Goal: Transaction & Acquisition: Obtain resource

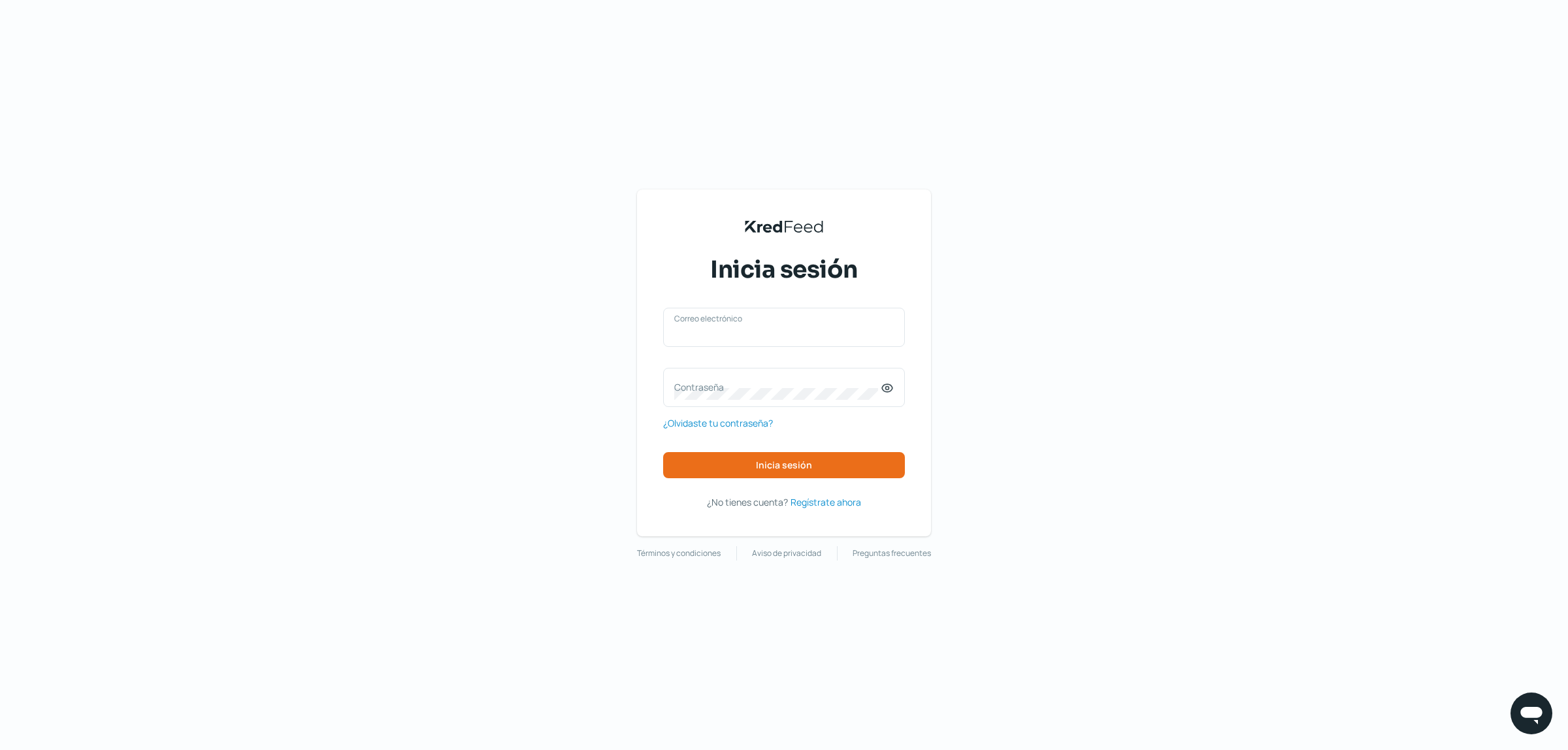
type input "[EMAIL_ADDRESS][DOMAIN_NAME]"
click at [735, 447] on div "[EMAIL_ADDRESS][DOMAIN_NAME] Correo electrónico Contraseña ¿Olvidaste tu contra…" at bounding box center [784, 393] width 242 height 171
click at [747, 463] on button "Inicia sesión" at bounding box center [784, 465] width 242 height 26
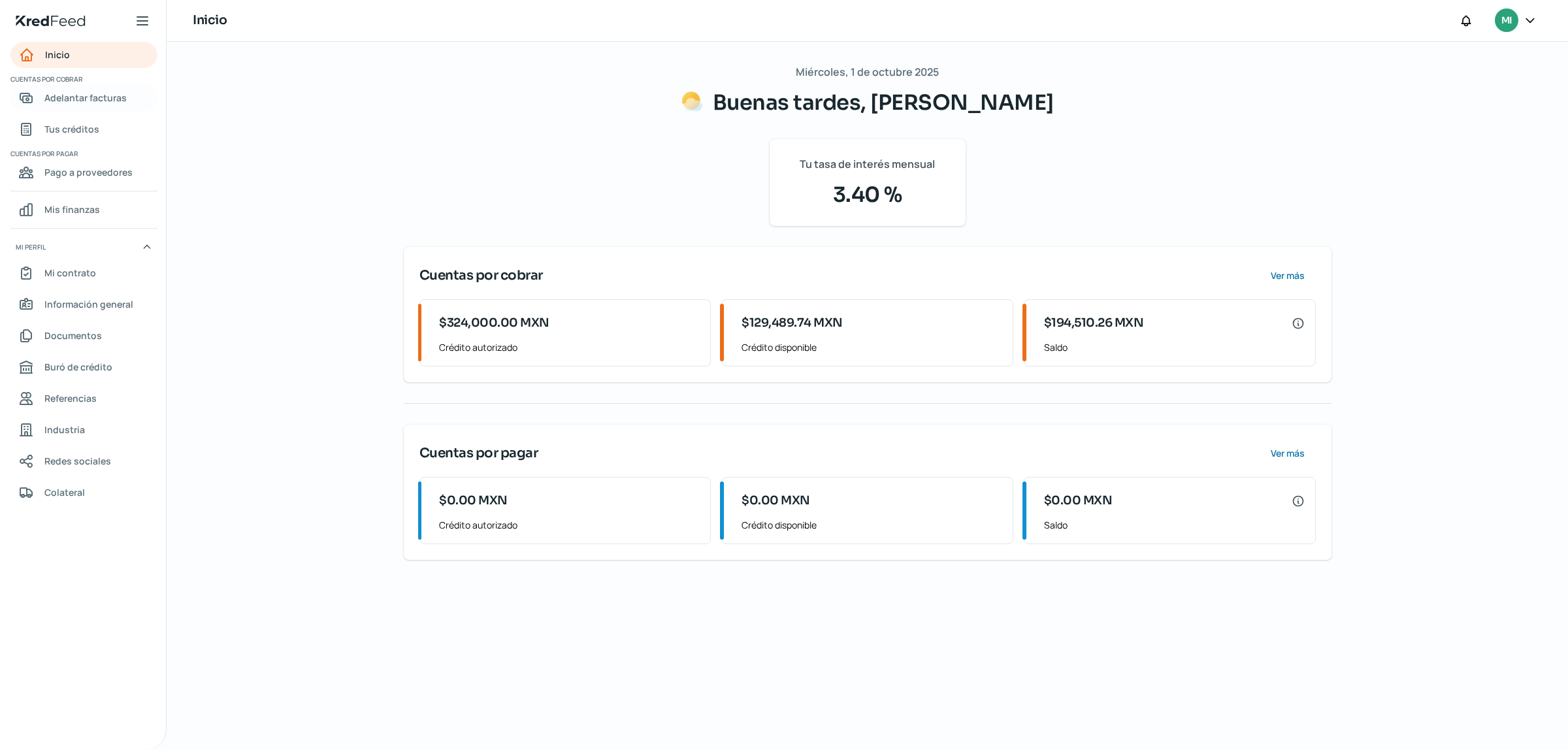
click at [83, 100] on span "Adelantar facturas" at bounding box center [85, 97] width 83 height 16
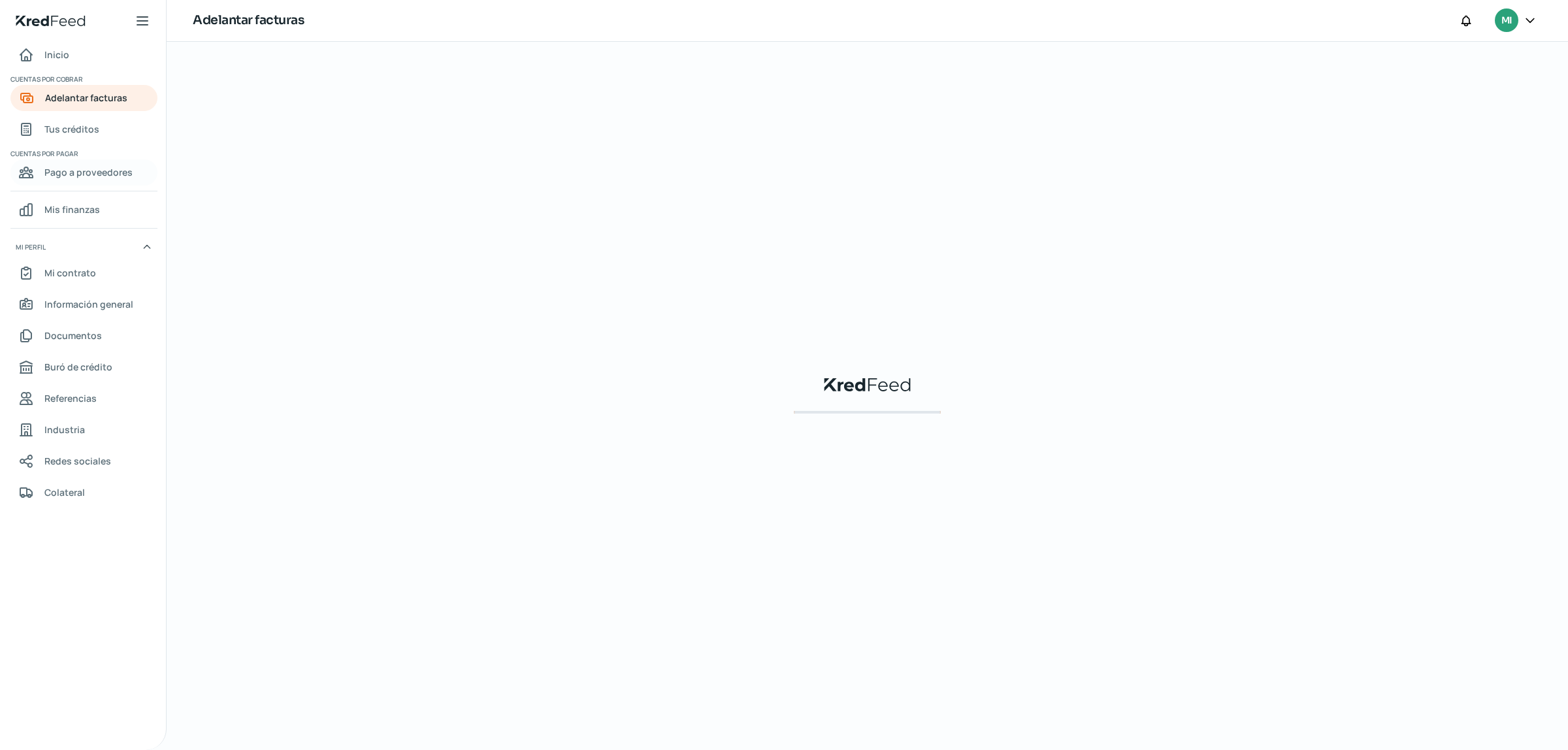
click at [68, 171] on span "Pago a proveedores" at bounding box center [88, 172] width 88 height 16
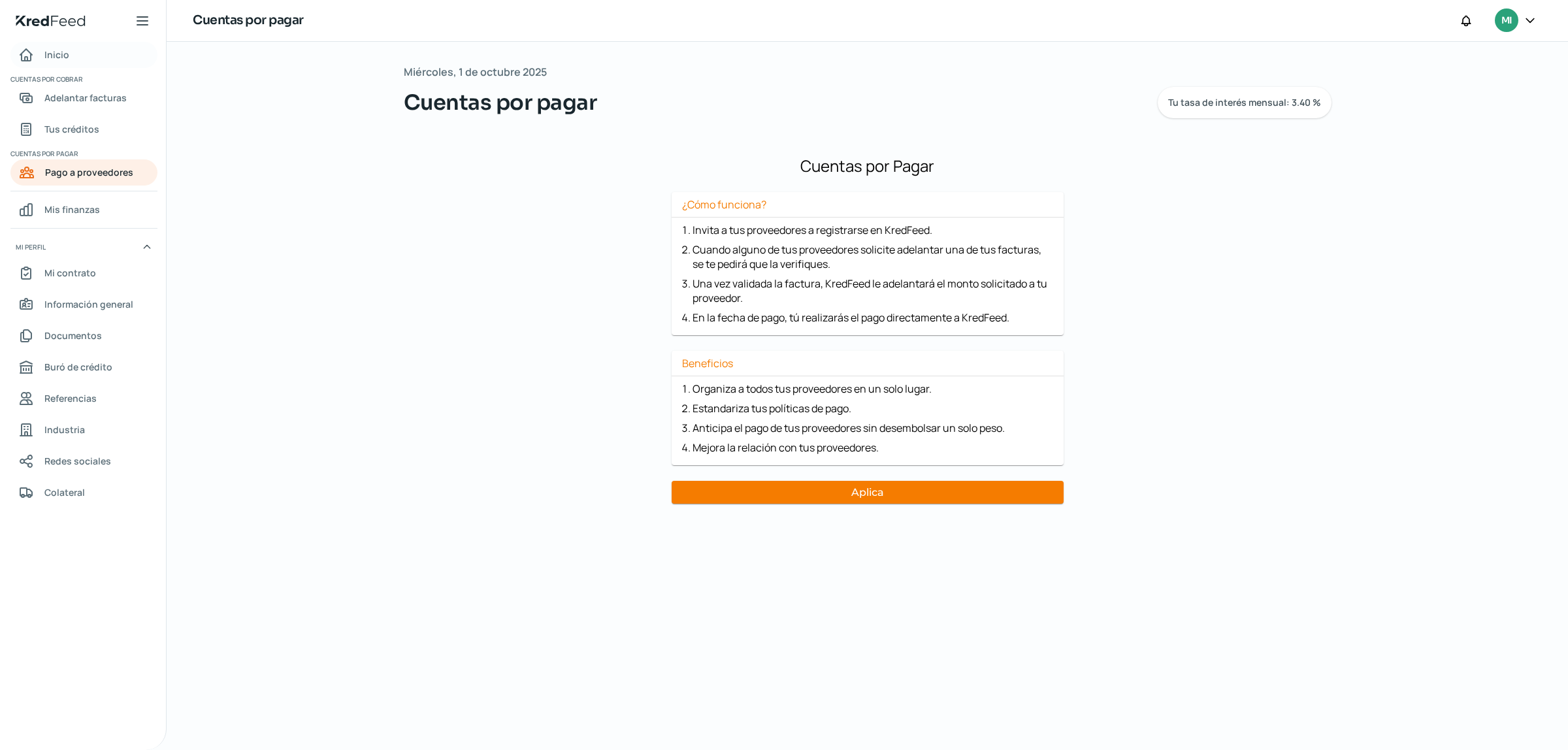
click at [83, 57] on link "Inicio" at bounding box center [84, 54] width 147 height 26
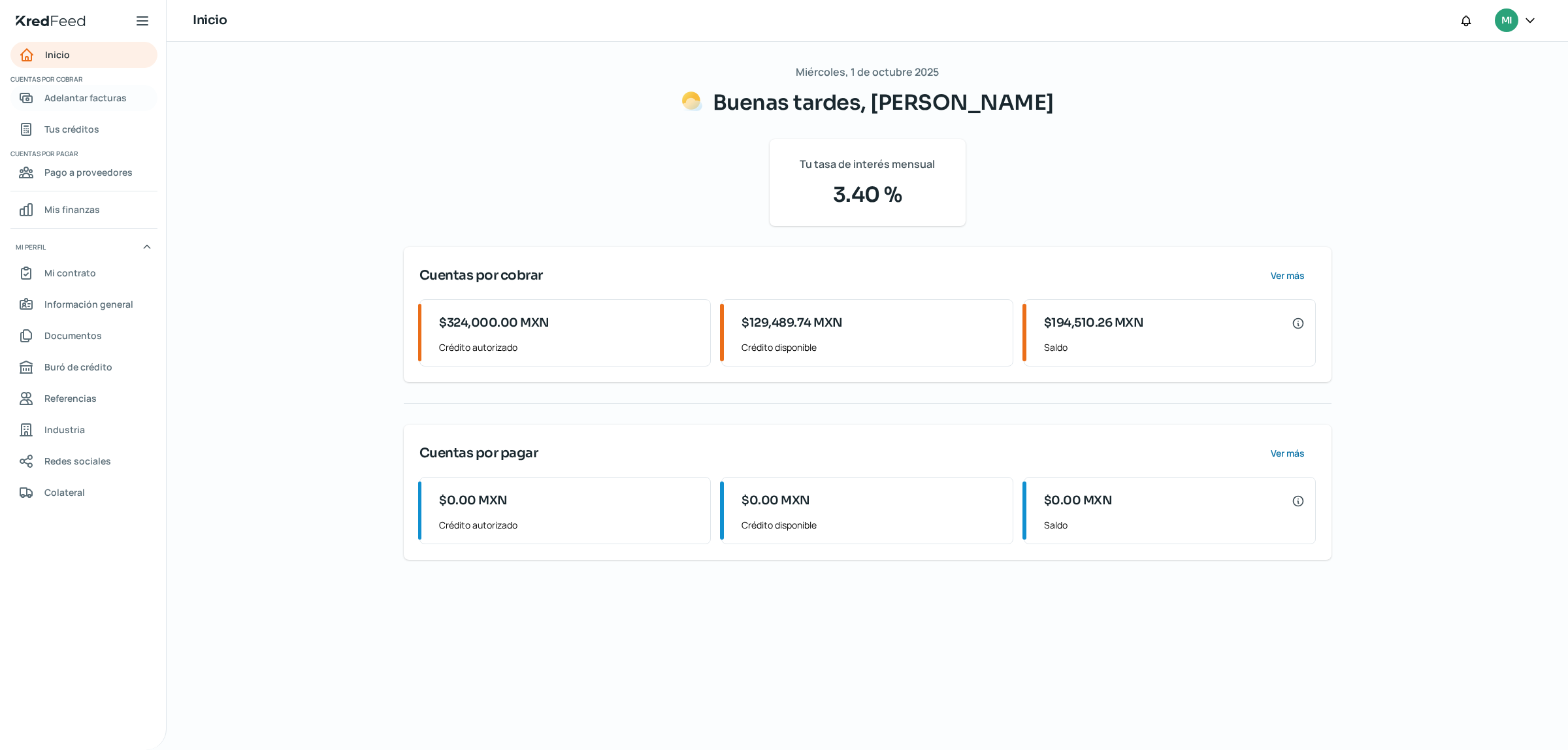
click at [79, 103] on span "Adelantar facturas" at bounding box center [85, 97] width 83 height 16
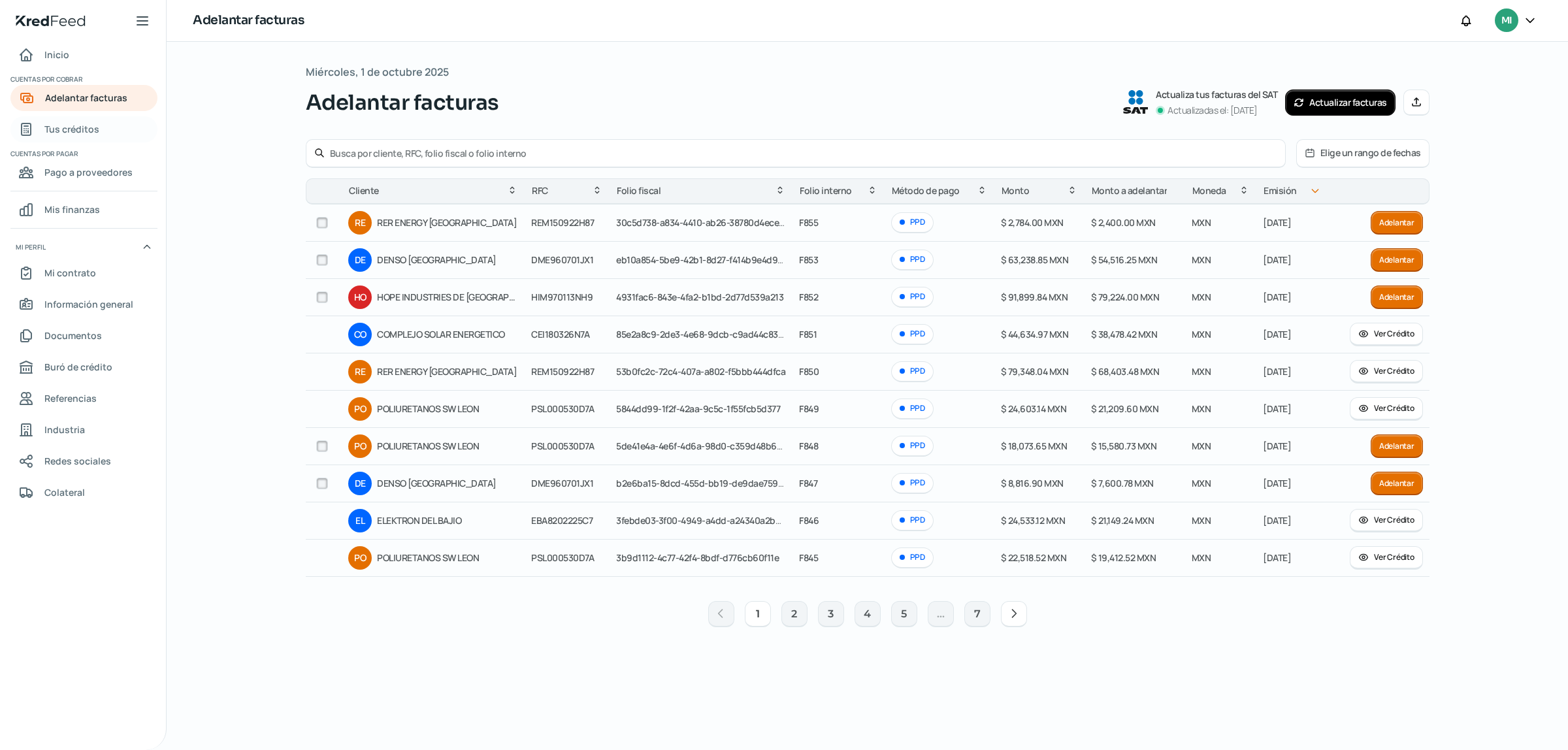
click at [70, 123] on span "Tus créditos" at bounding box center [72, 129] width 55 height 16
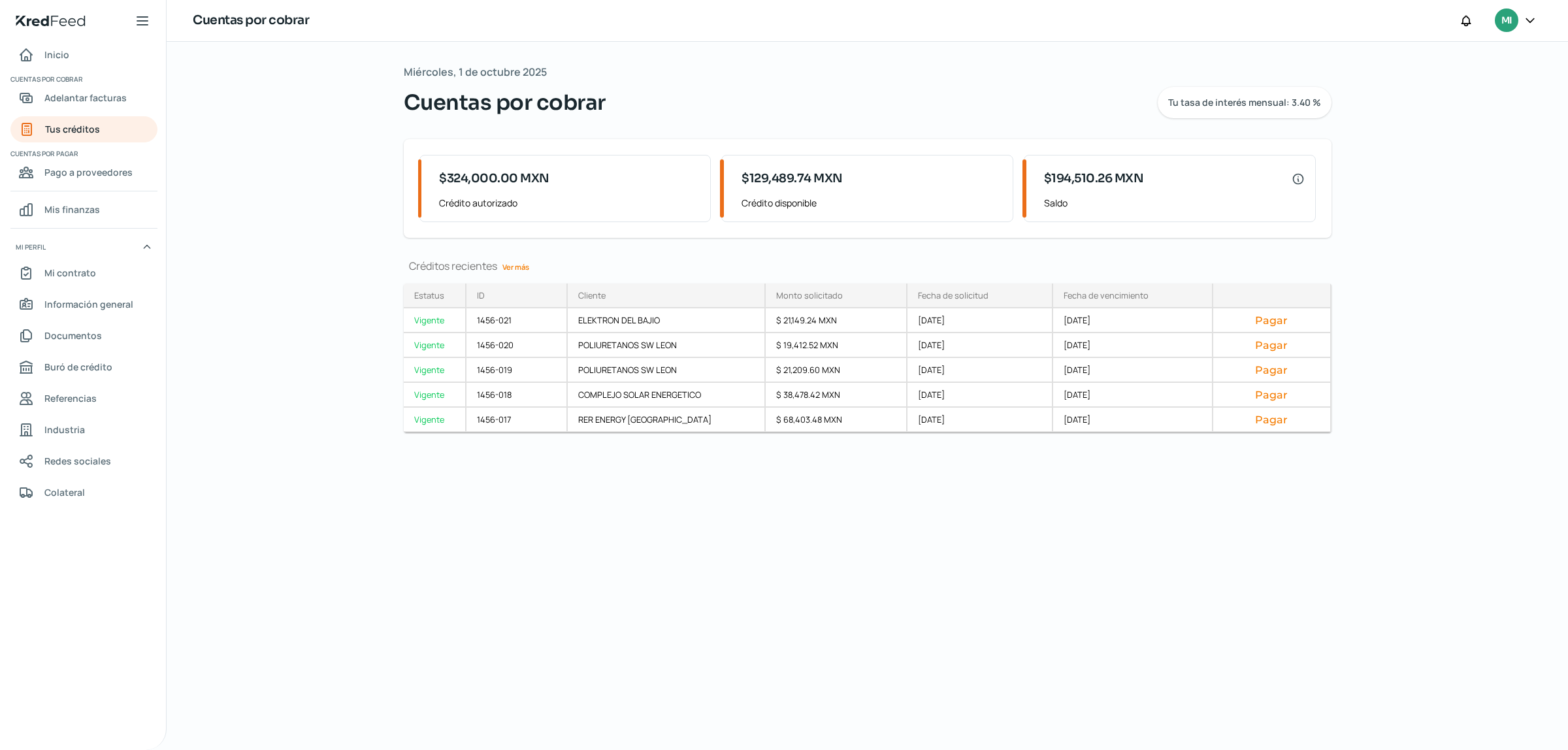
click at [518, 266] on link "Ver más" at bounding box center [515, 267] width 37 height 20
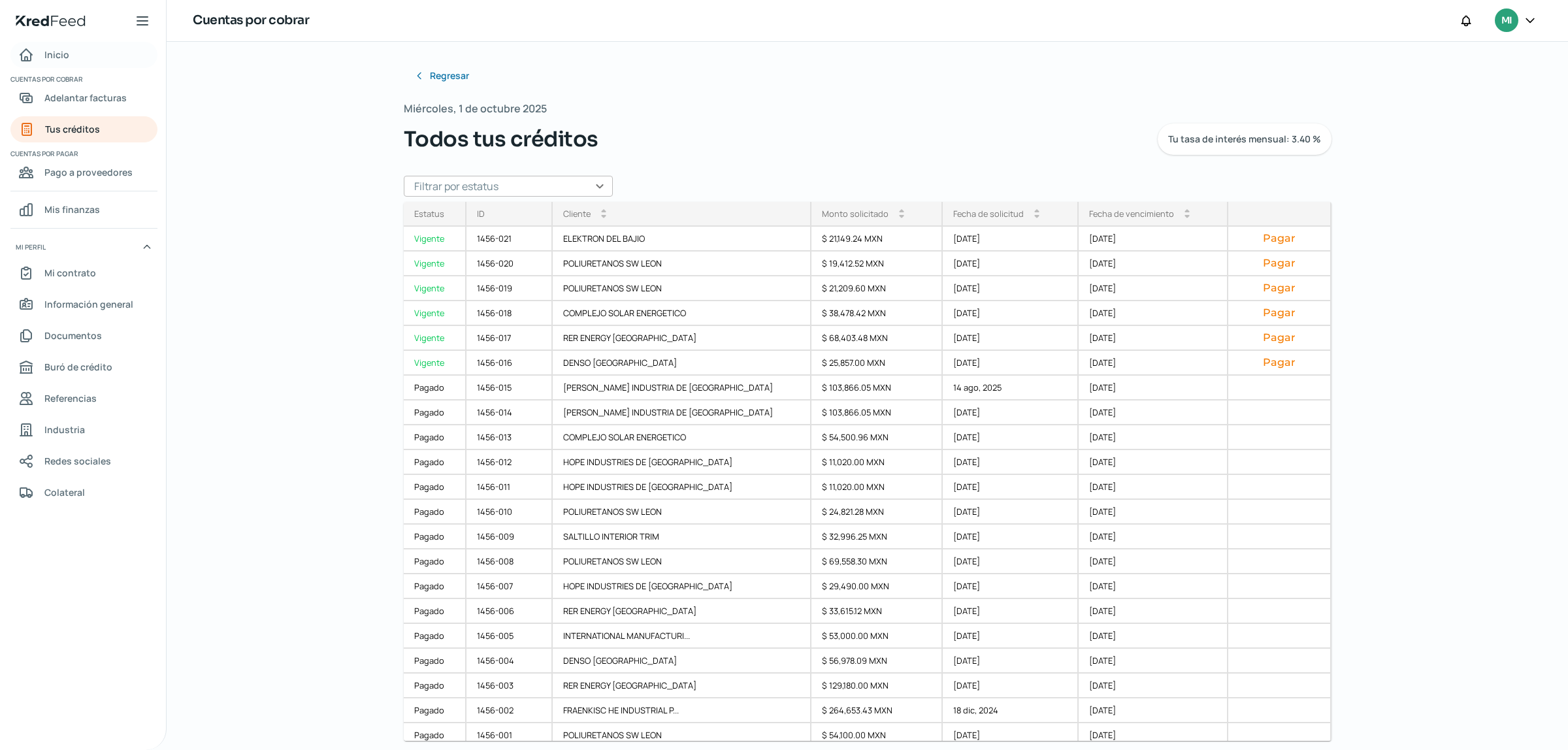
click at [71, 50] on link "Inicio" at bounding box center [84, 54] width 147 height 26
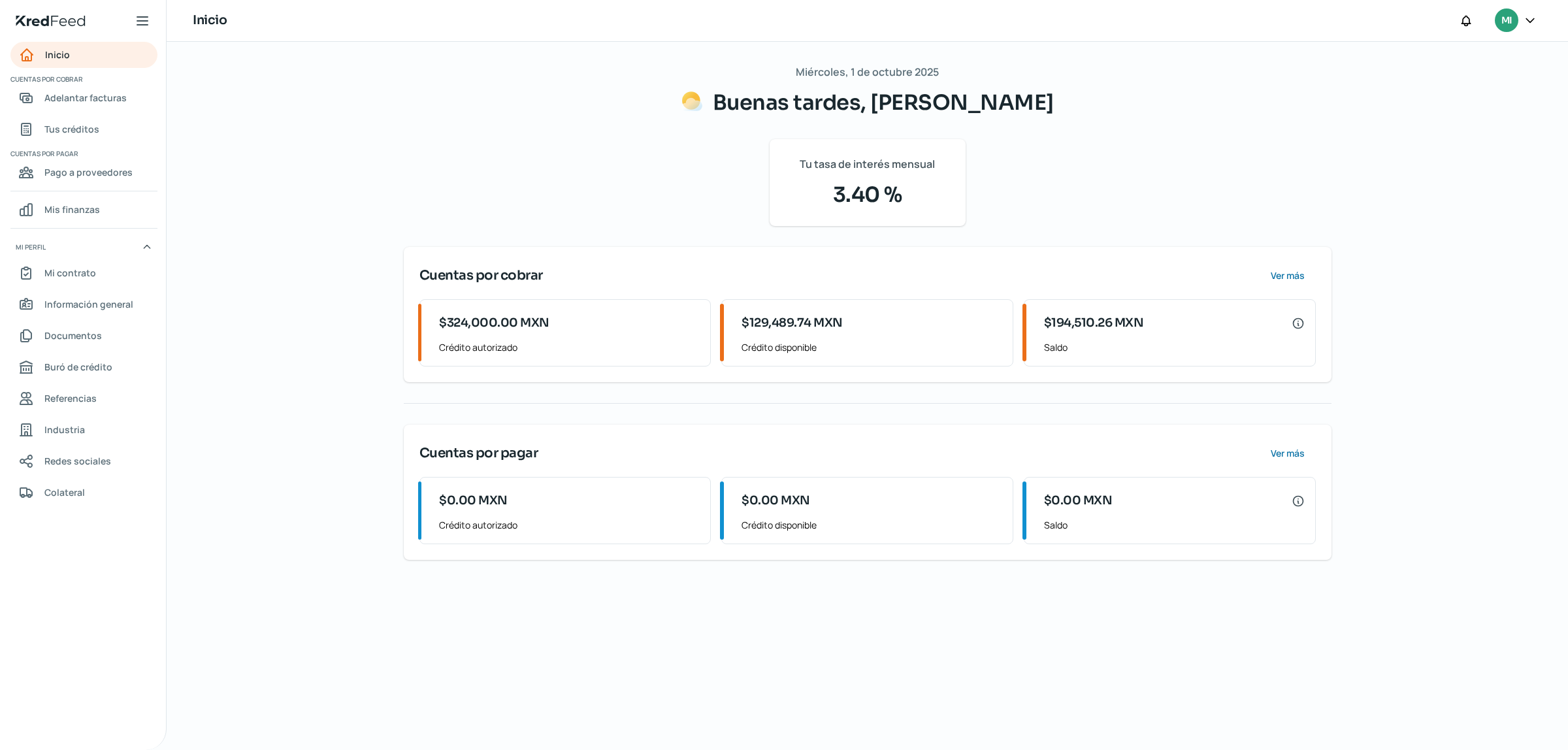
click at [1201, 220] on div "Miércoles, 1 de octubre 2025 Buenas tardes, MIGUEL CRUZ Tu tasa de interés mens…" at bounding box center [867, 311] width 927 height 497
click at [66, 107] on link "Adelantar facturas" at bounding box center [84, 97] width 147 height 26
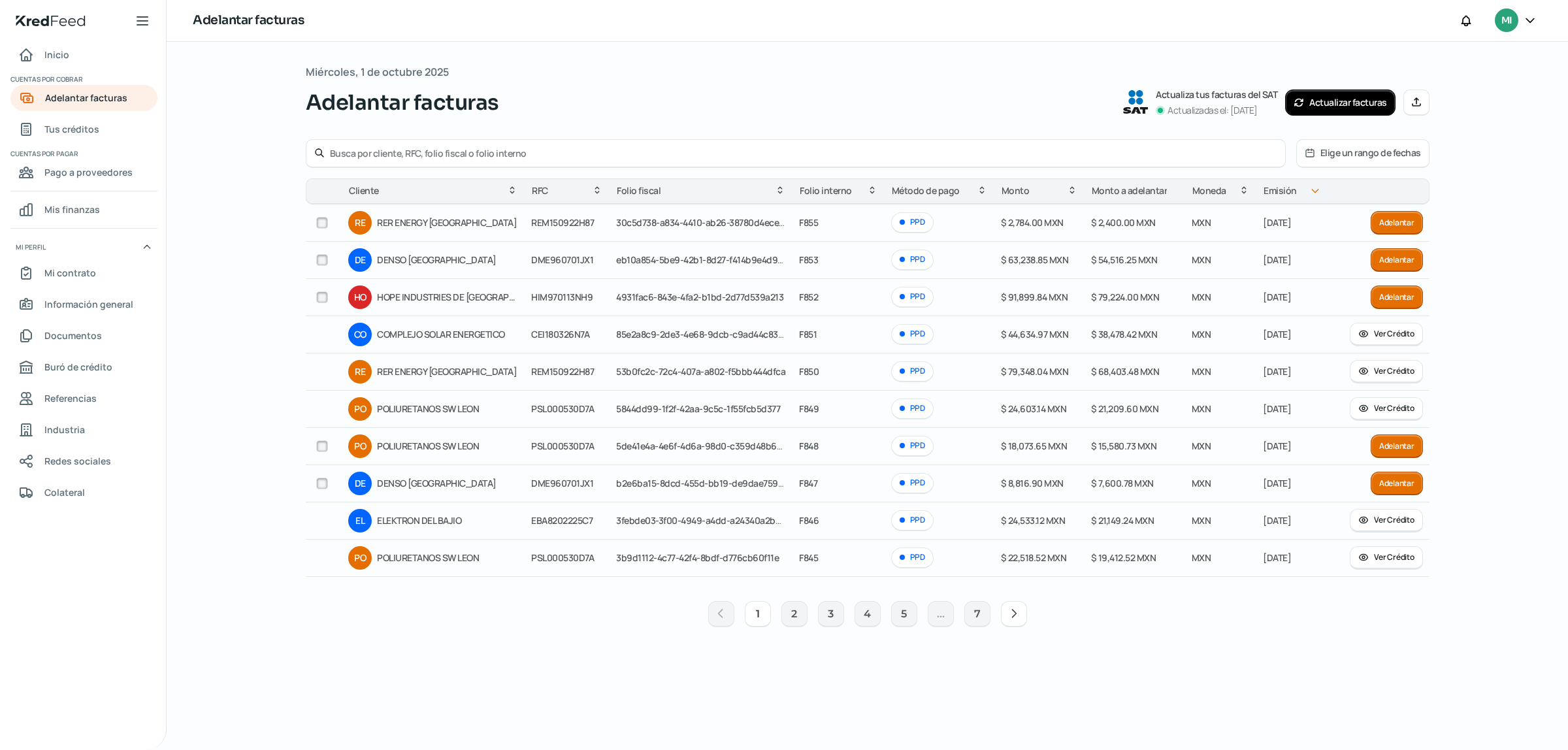
click at [1339, 102] on button "Actualizar facturas" at bounding box center [1340, 102] width 110 height 26
click at [1392, 295] on button "Adelantar" at bounding box center [1397, 297] width 52 height 24
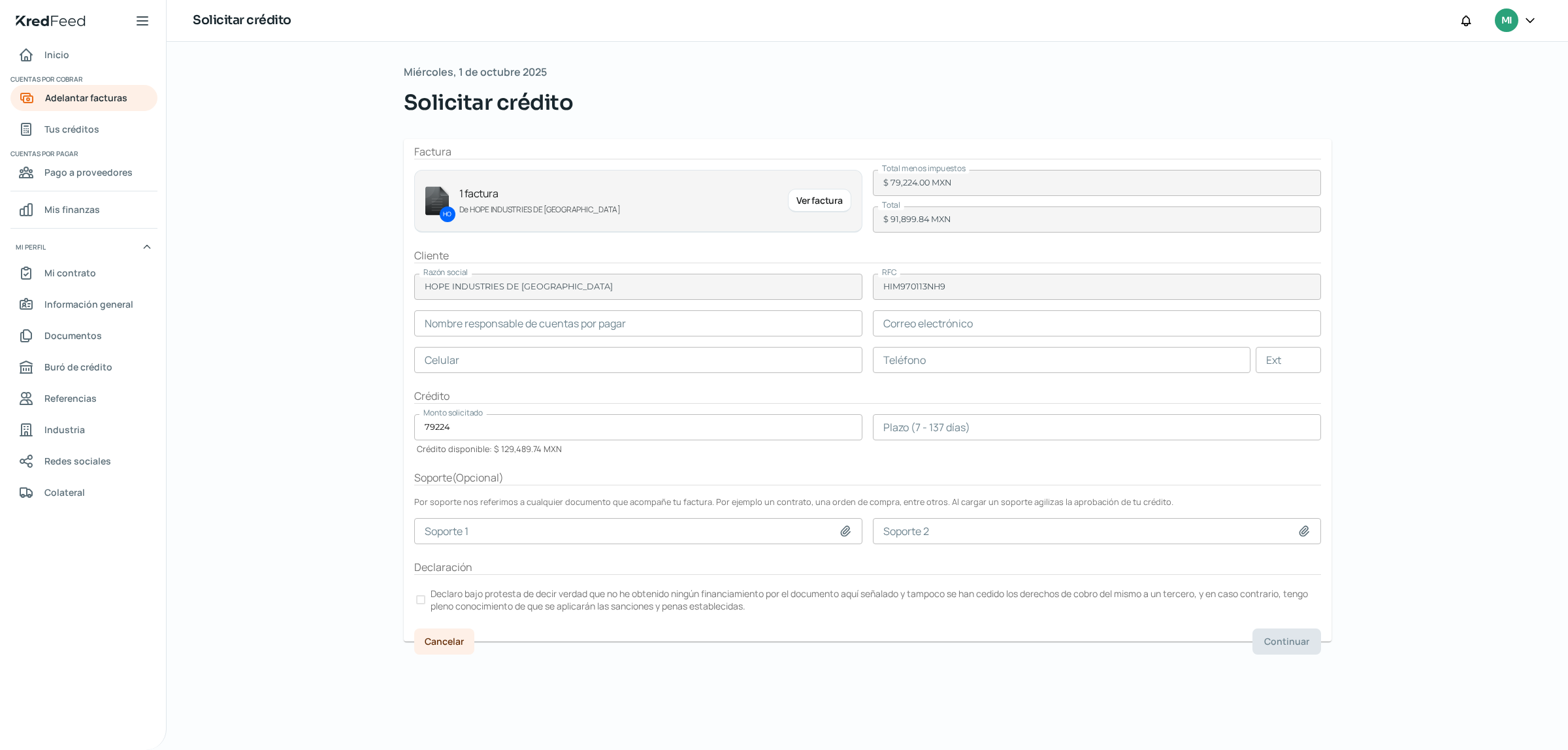
type input "Ivette Medina"
type input "apmexico@hopeglobal.com"
type input "47 - 7677 - 9903"
click at [981, 432] on input "number" at bounding box center [1097, 427] width 448 height 26
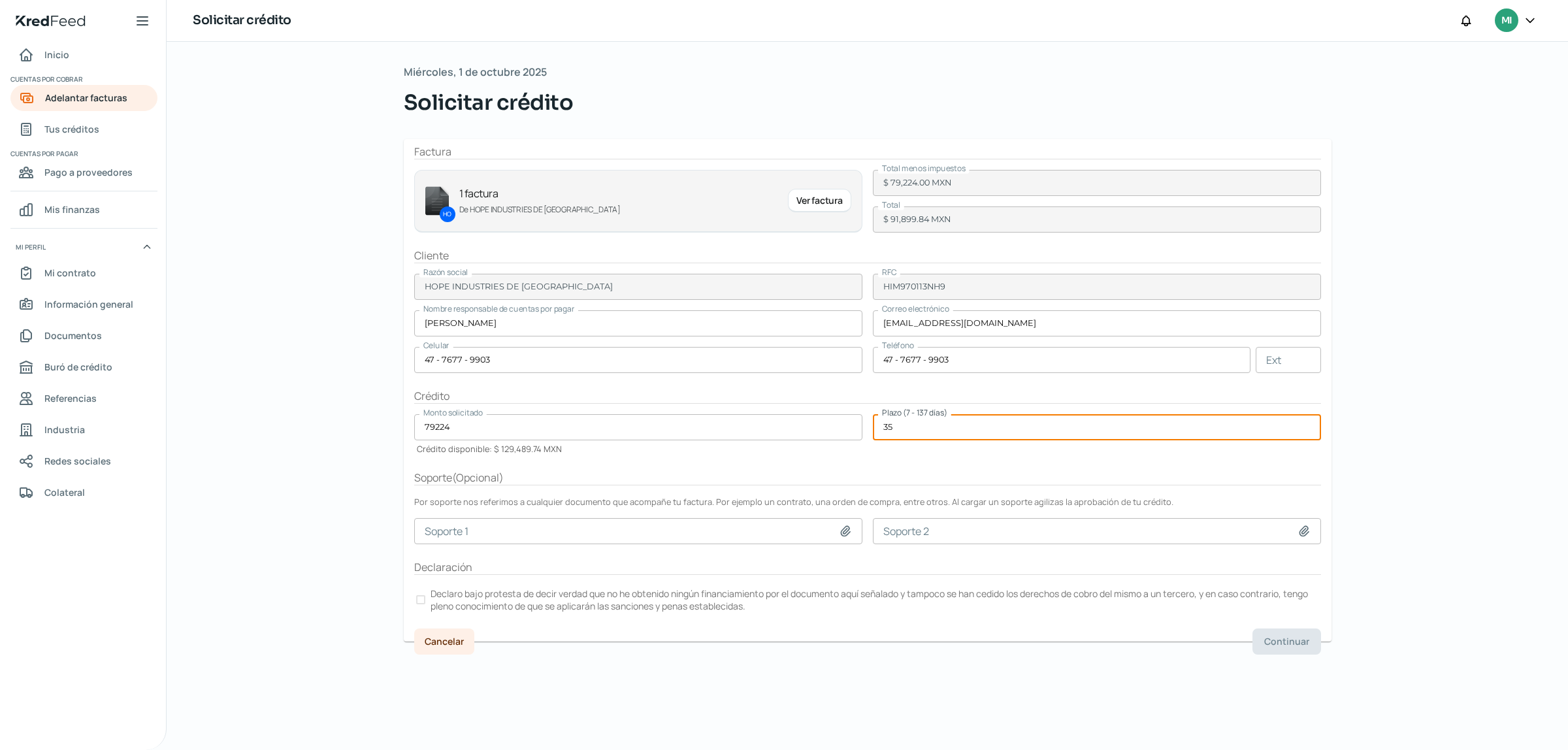
type input "35"
click at [970, 480] on div "Soporte ( Opcional )" at bounding box center [868, 477] width 907 height 15
click at [938, 422] on input "35" at bounding box center [1097, 427] width 448 height 26
click at [487, 526] on input at bounding box center [638, 530] width 448 height 26
type input "C:\fakepath\PO. 26289.pdf"
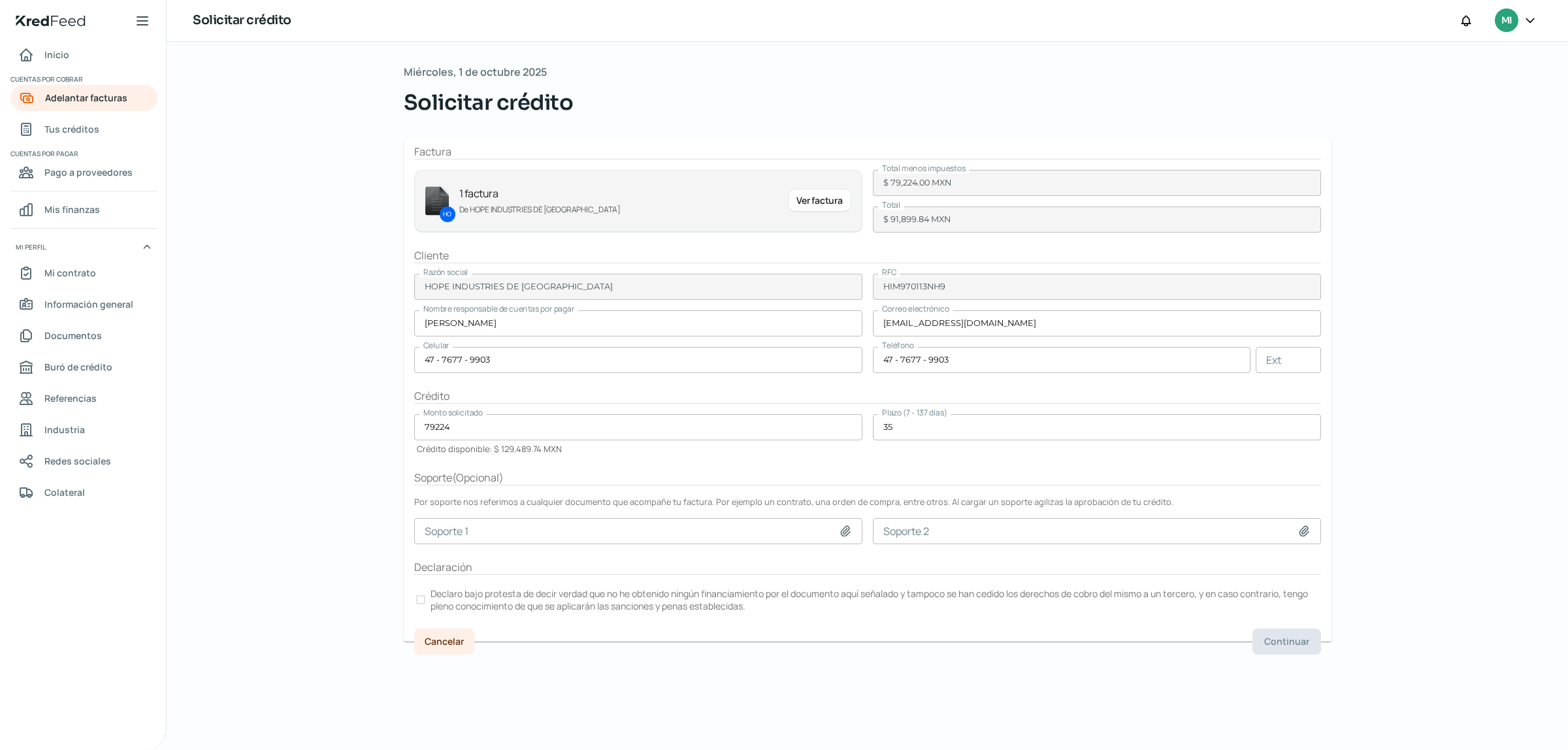
type input "PO. 26289.pdf"
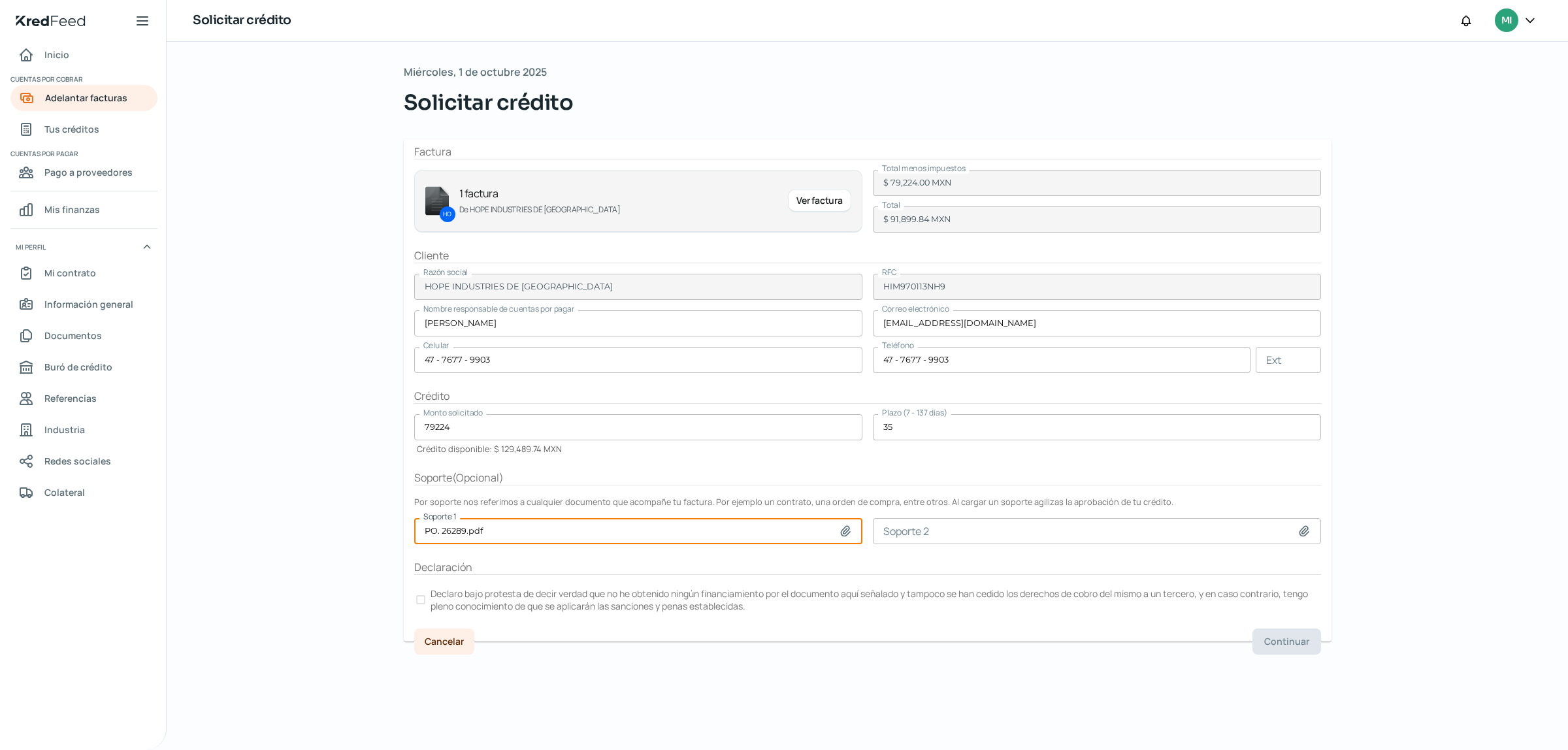
click at [419, 598] on div at bounding box center [421, 600] width 9 height 9
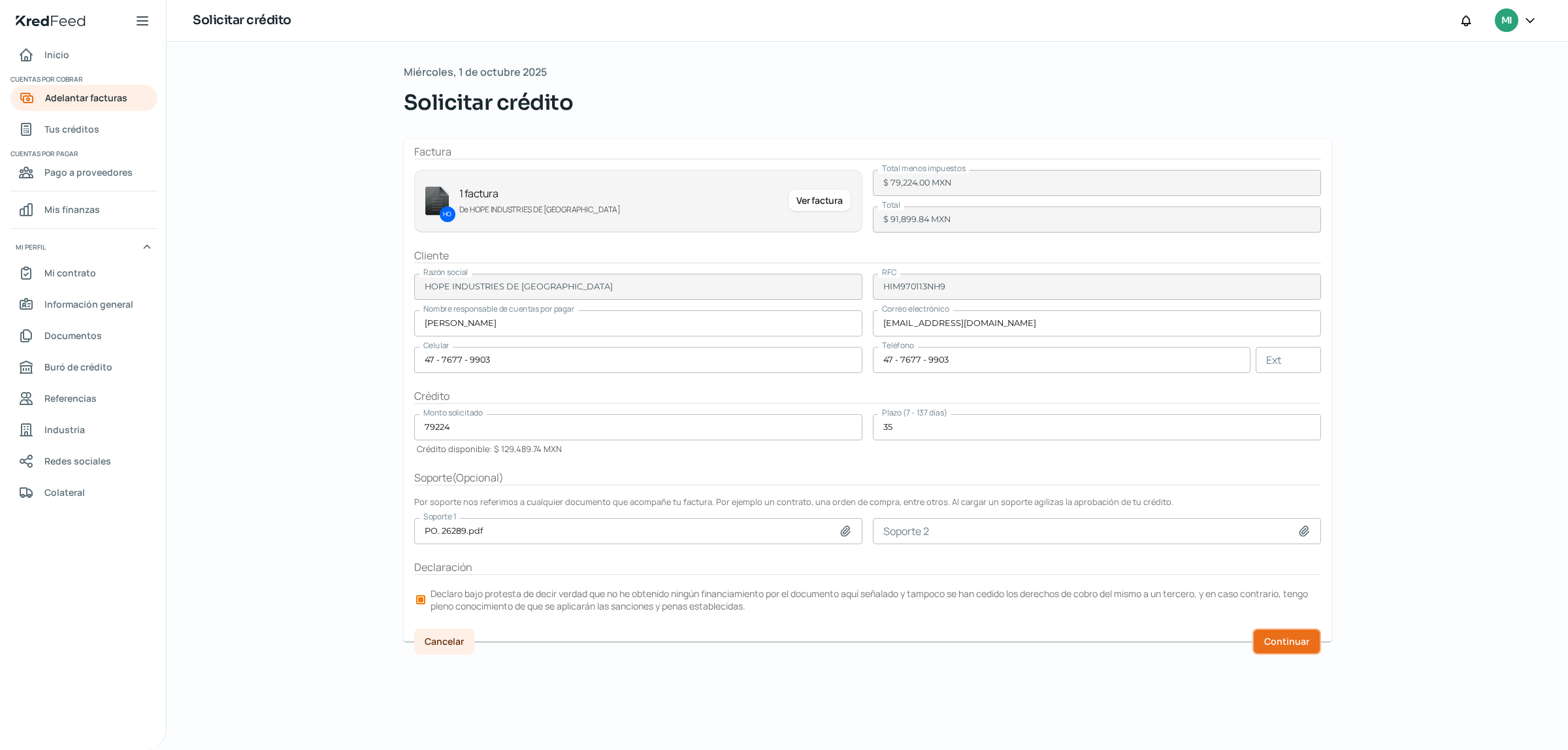
click at [1291, 643] on span "Continuar" at bounding box center [1286, 641] width 45 height 9
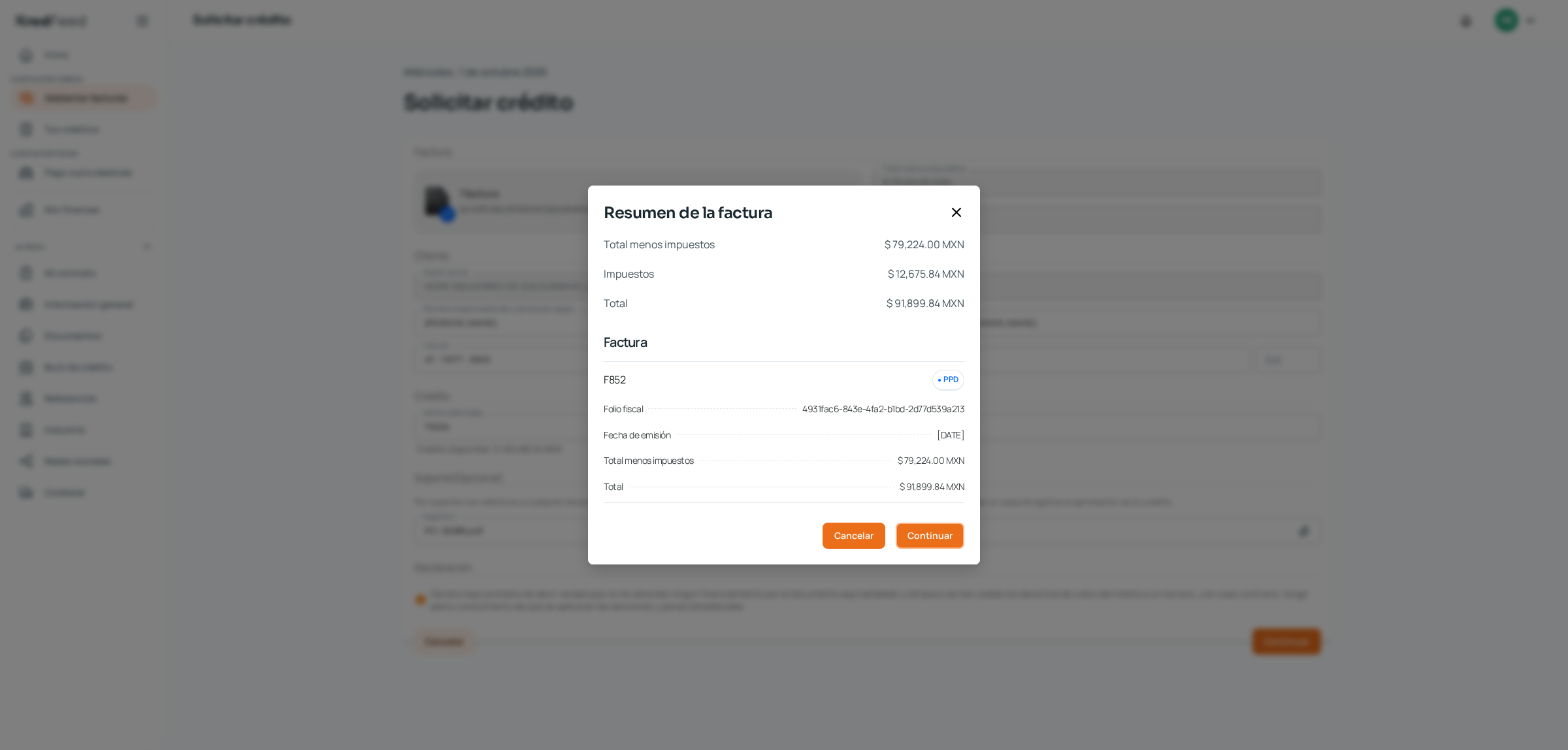
click at [925, 534] on span "Continuar" at bounding box center [929, 536] width 45 height 9
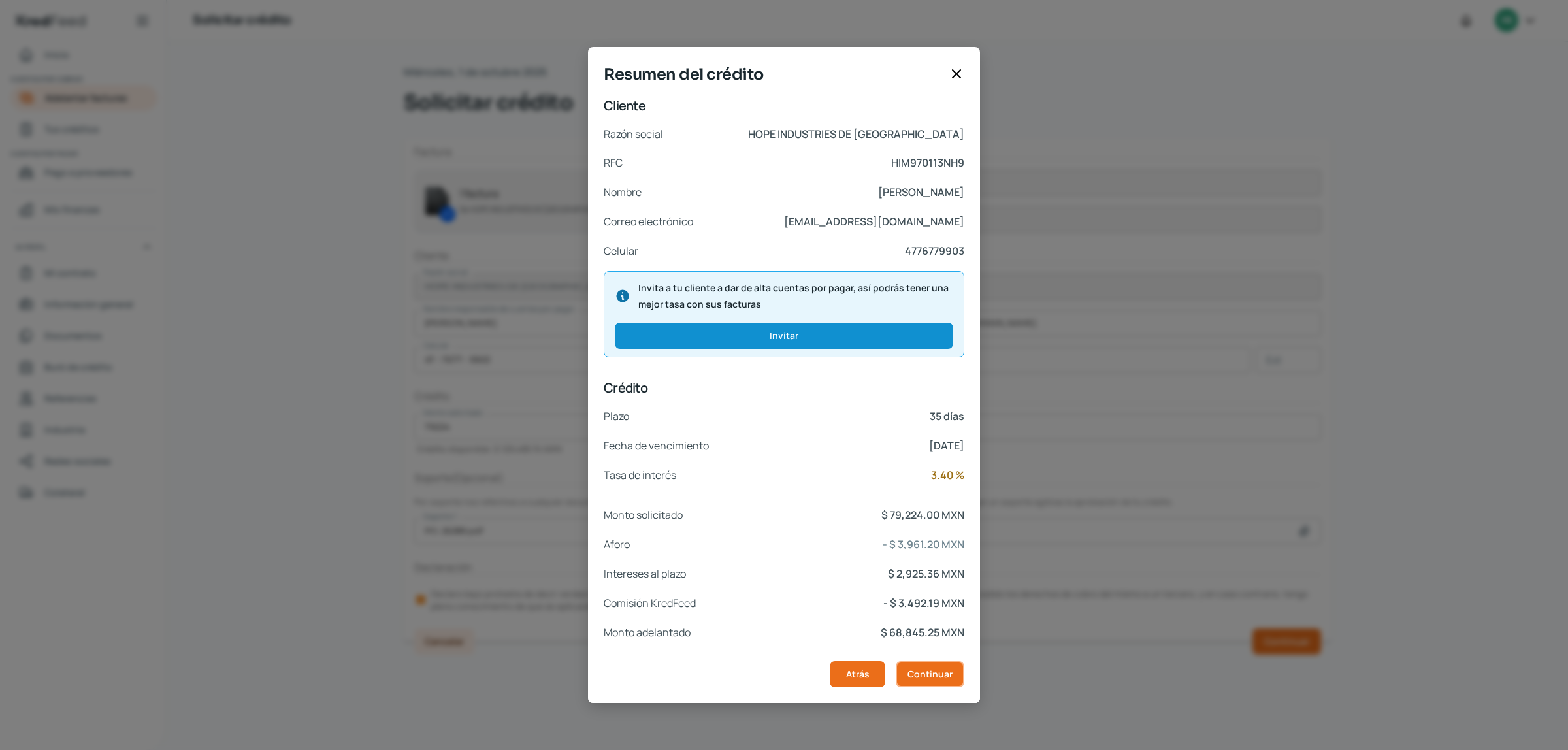
click at [925, 674] on span "Continuar" at bounding box center [929, 674] width 45 height 9
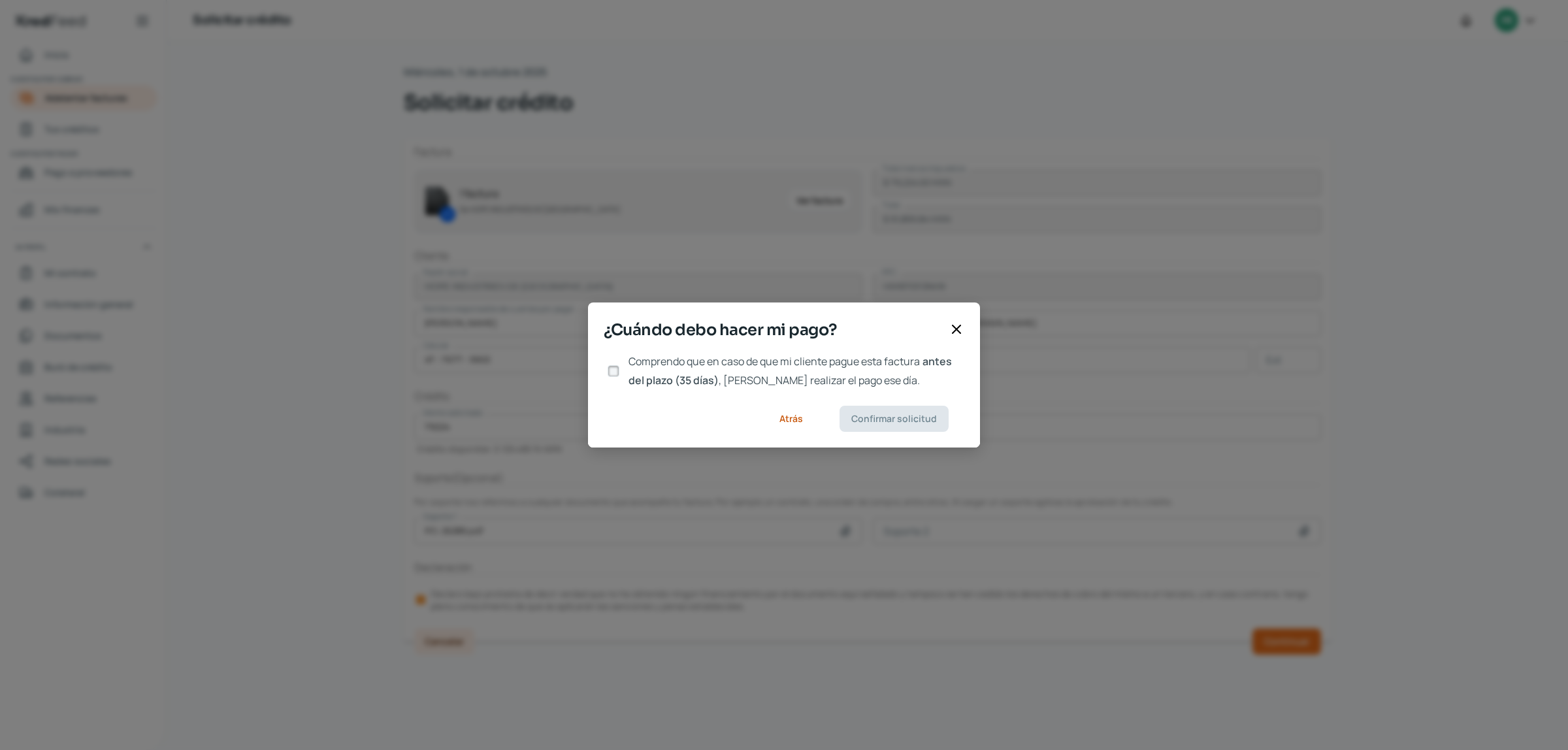
click at [614, 370] on input "Comprendo que en caso de que mi cliente pague esta factura antes del plazo (35 …" at bounding box center [614, 371] width 12 height 12
checkbox input "true"
click at [882, 419] on span "Confirmar solicitud" at bounding box center [893, 419] width 85 height 9
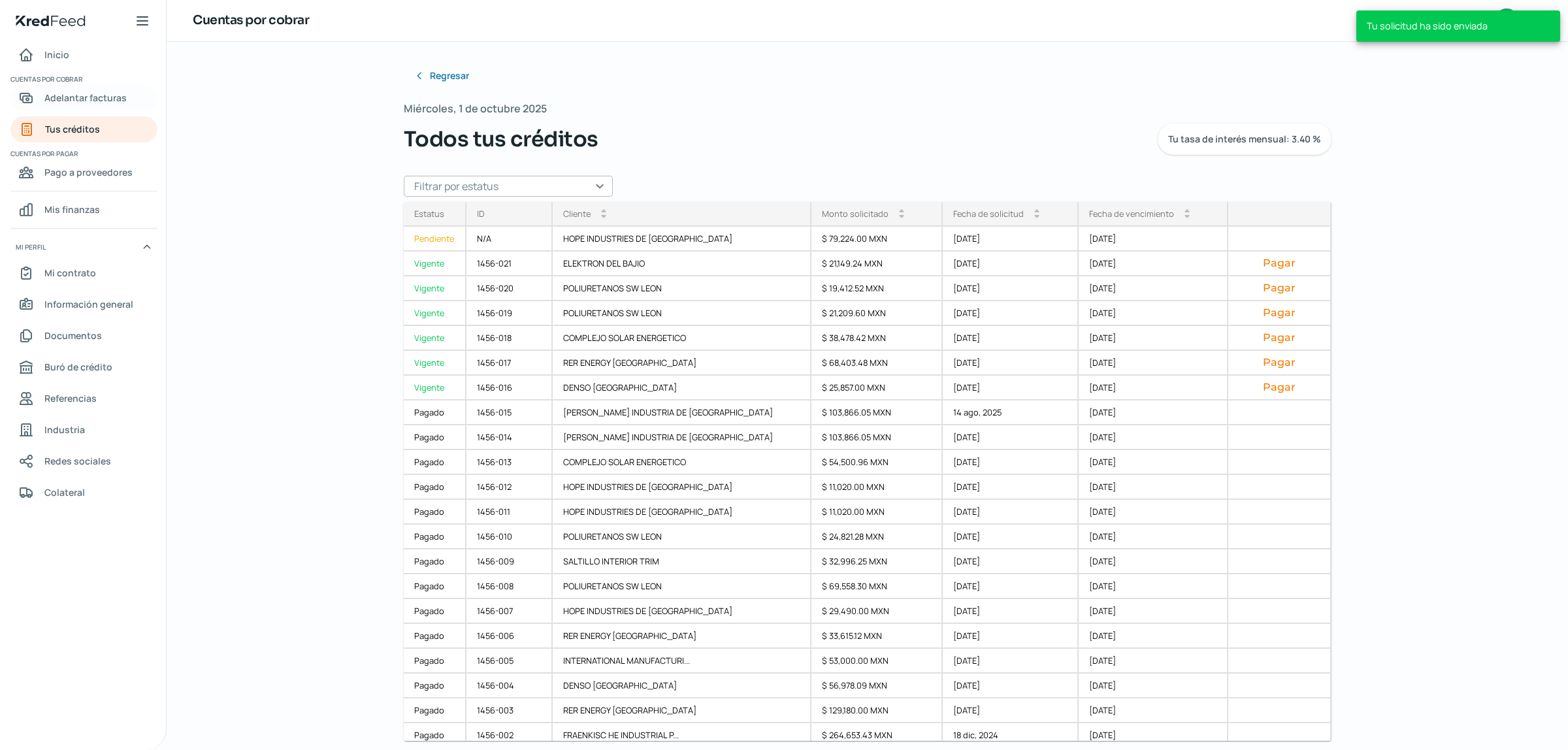
click at [88, 99] on span "Adelantar facturas" at bounding box center [85, 97] width 83 height 16
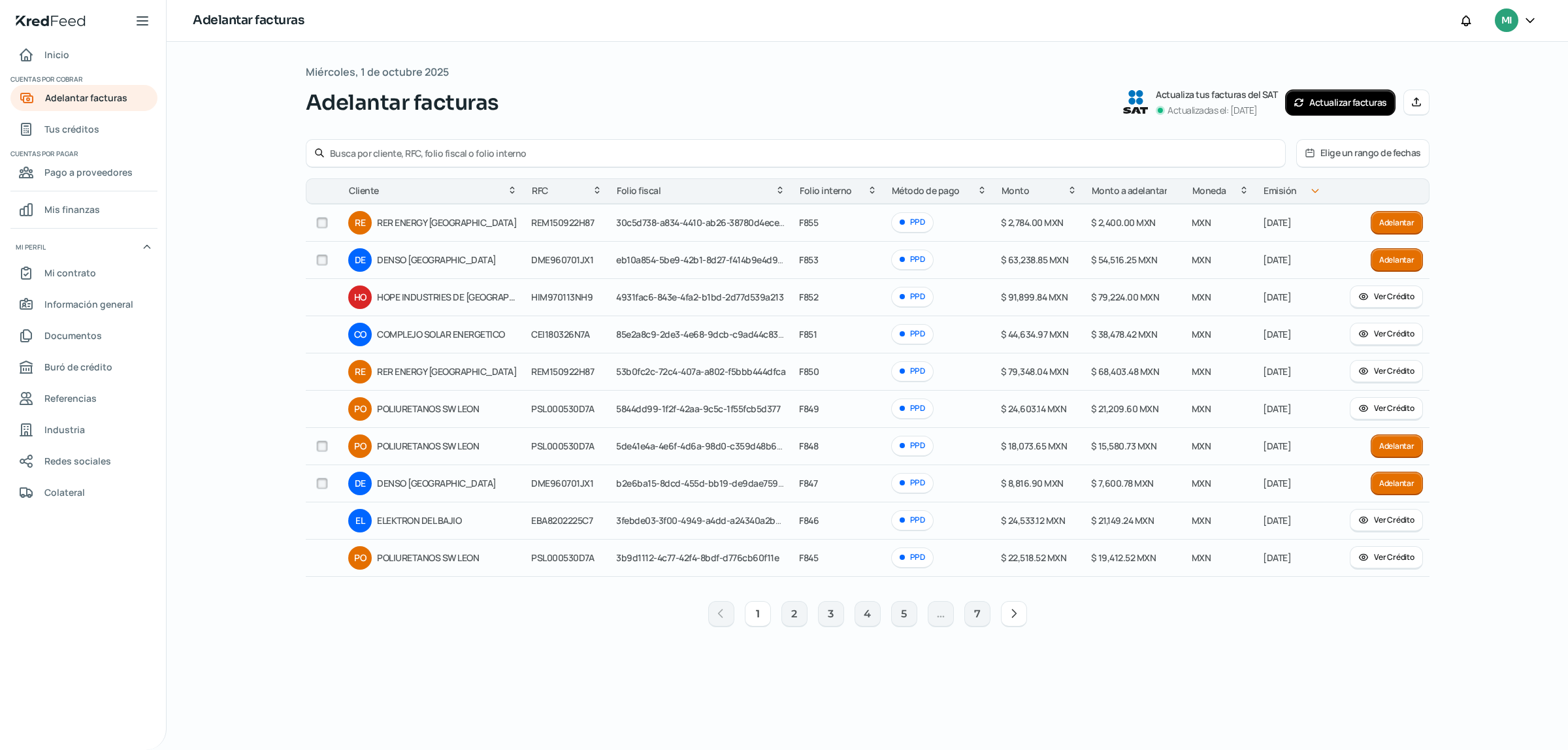
click at [1387, 263] on button "Adelantar" at bounding box center [1397, 260] width 52 height 24
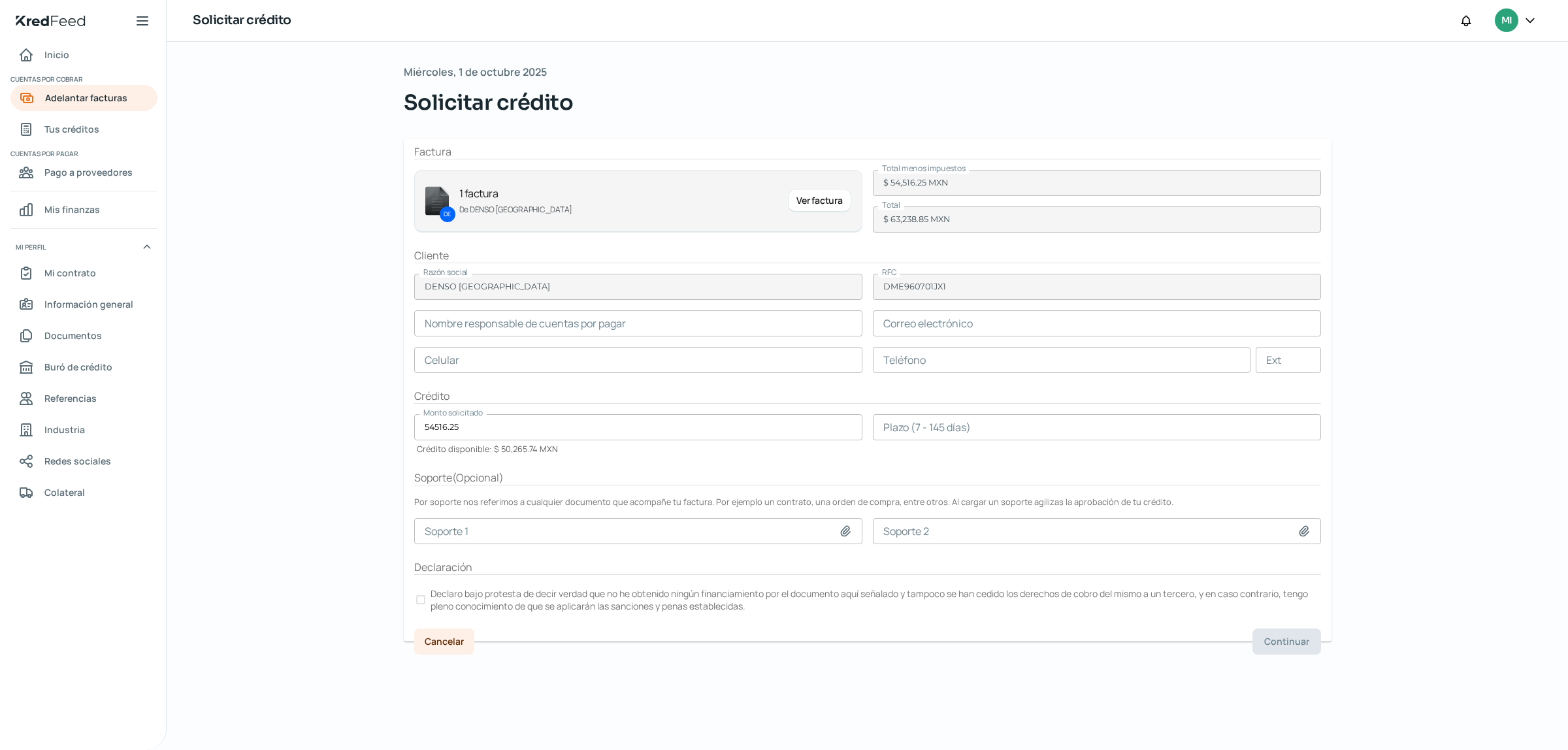
type input "Santos Segundo"
type input "santos.segundo@na.denso.com"
type input "47 - 9205 - 7061"
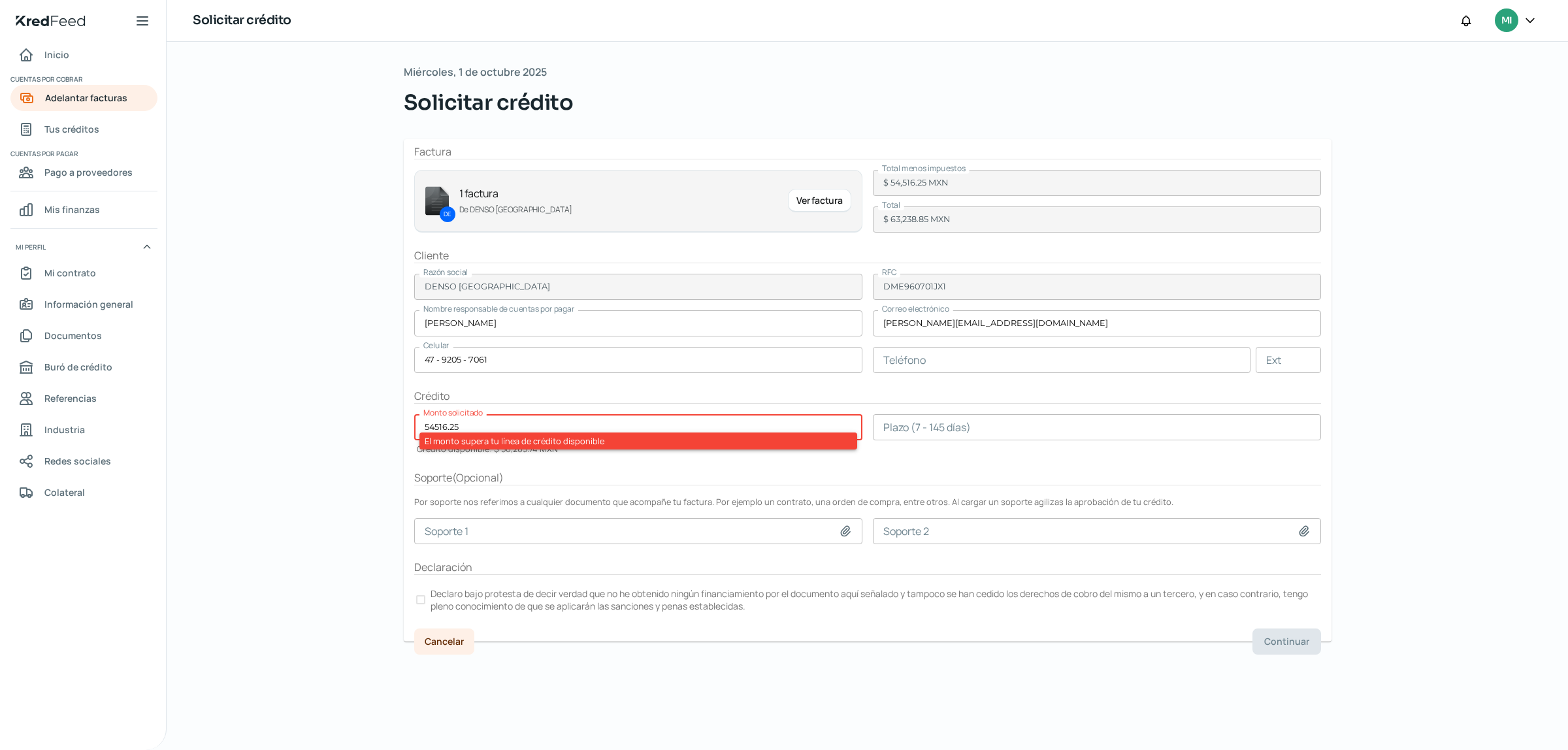
click at [491, 440] on div "El monto supera tu línea de crédito disponible" at bounding box center [638, 440] width 438 height 17
click at [580, 399] on div "Crédito" at bounding box center [868, 396] width 907 height 15
click at [873, 62] on button "Continuar" at bounding box center [885, 63] width 59 height 20
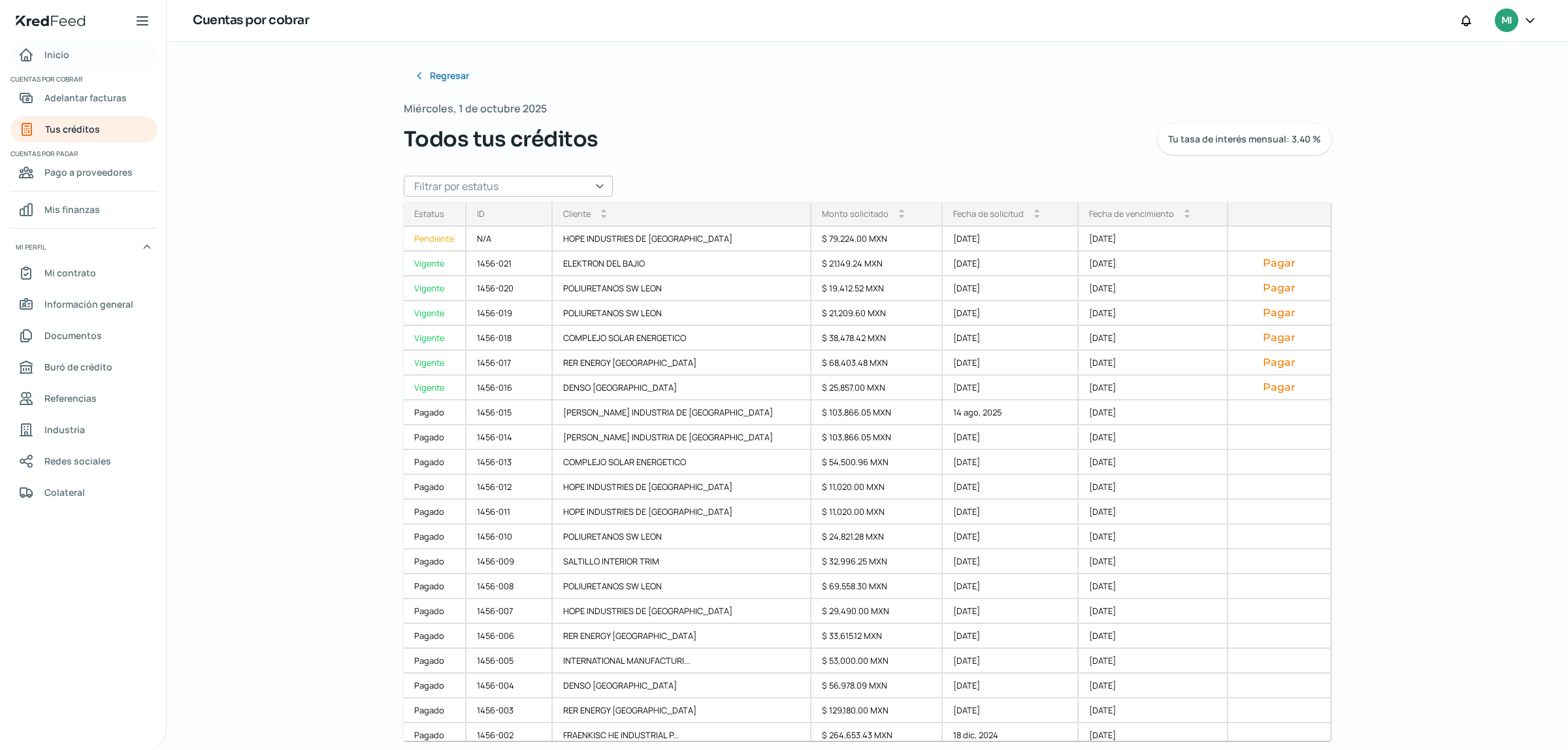
click at [62, 50] on span "Inicio" at bounding box center [56, 54] width 25 height 16
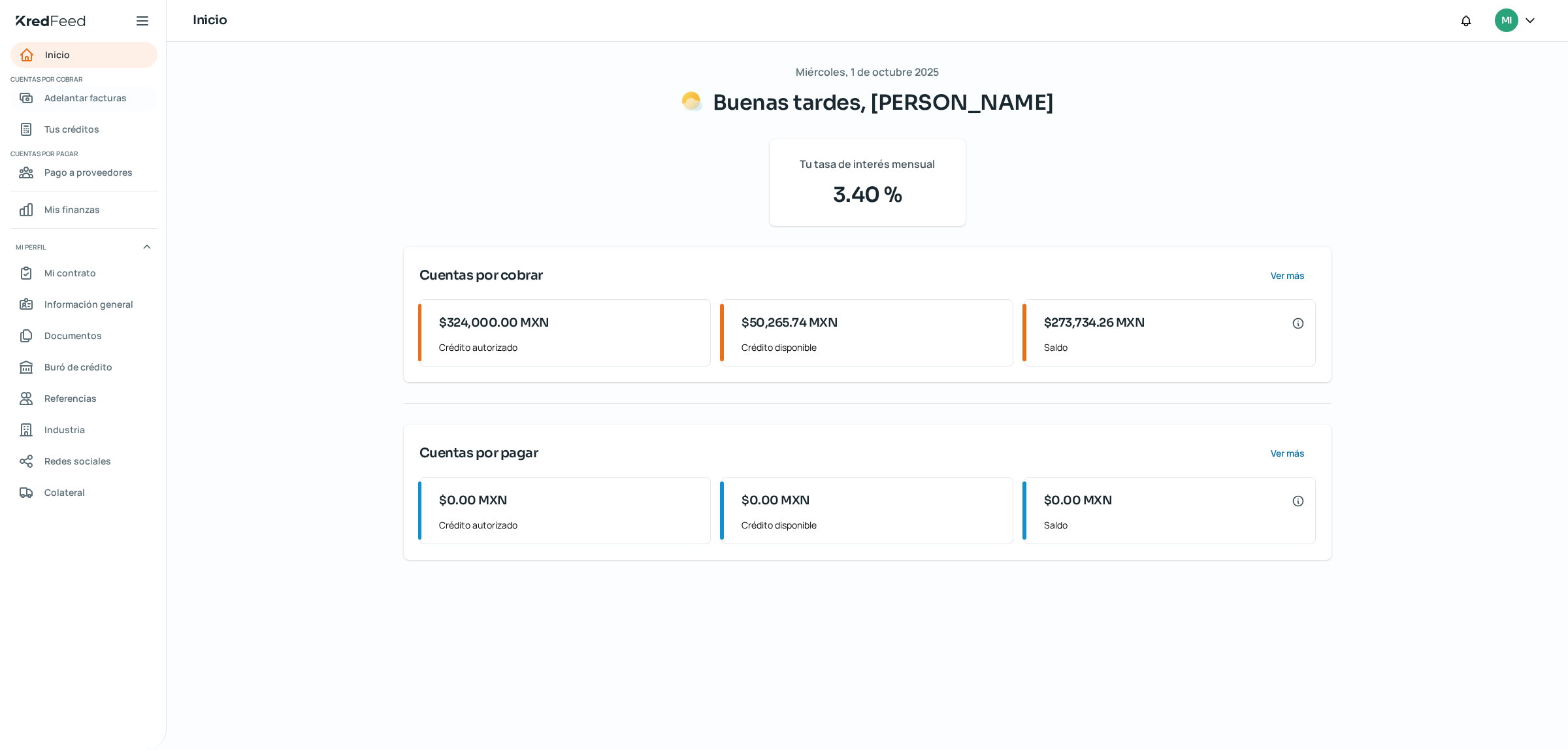
click at [56, 85] on link "Adelantar facturas" at bounding box center [84, 97] width 147 height 26
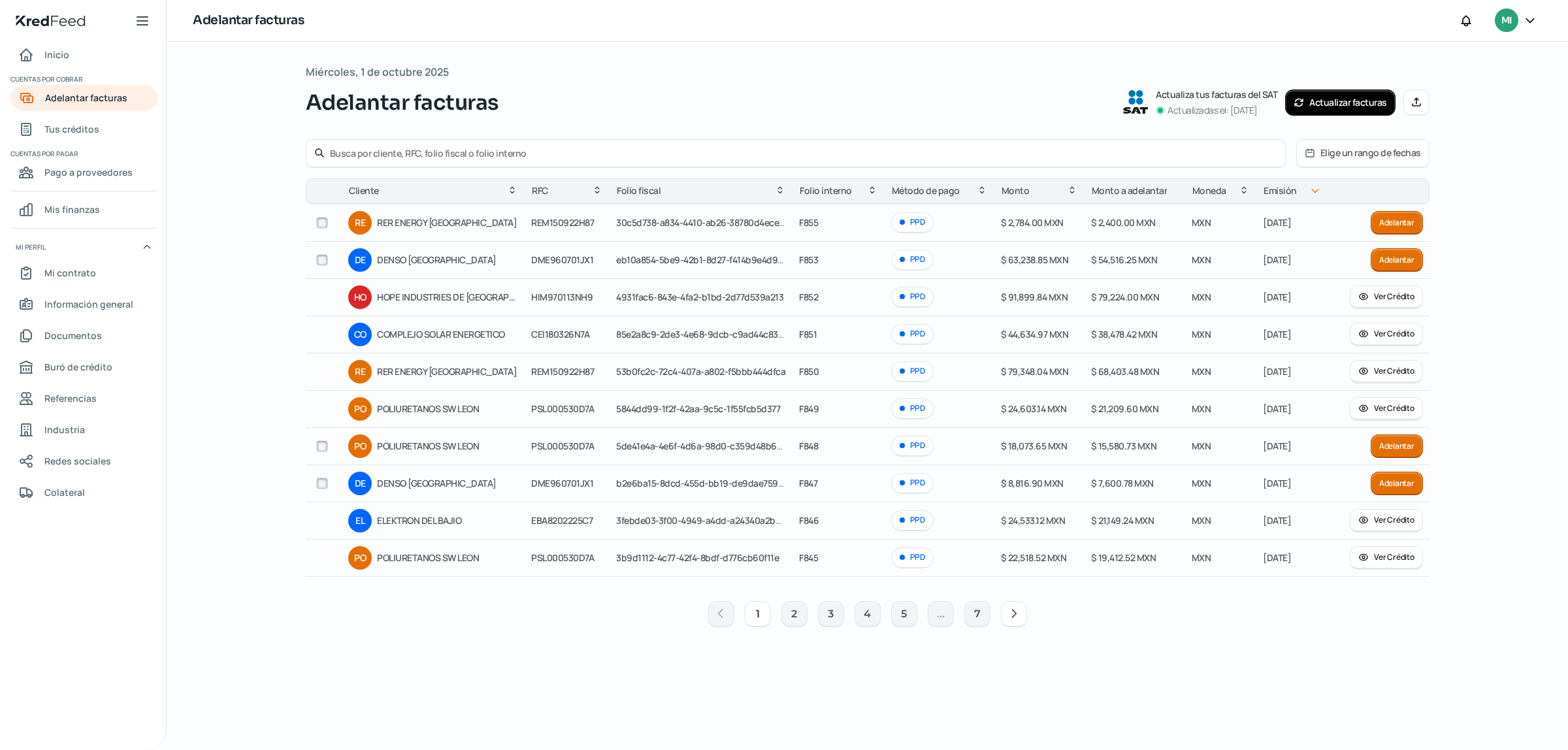
click at [1395, 261] on button "Adelantar" at bounding box center [1397, 260] width 52 height 24
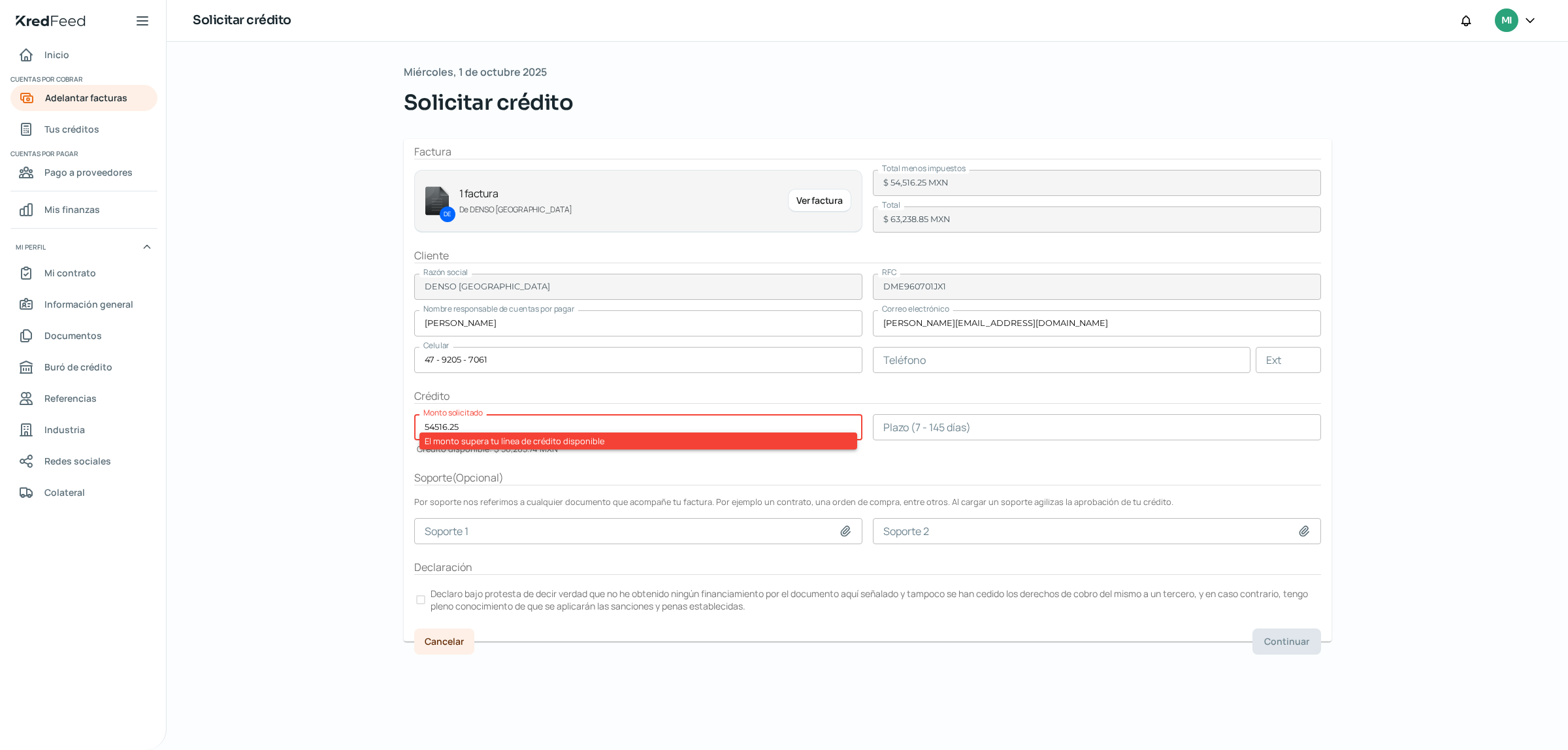
drag, startPoint x: 441, startPoint y: 422, endPoint x: 325, endPoint y: 422, distance: 116.0
click at [326, 422] on div "Miércoles, 1 de octubre 2025 Solicitar crédito Factura DE 1 factura De DENSO ME…" at bounding box center [867, 395] width 1401 height 708
click at [325, 422] on div "Miércoles, 1 de octubre 2025 Solicitar crédito Factura DE 1 factura De DENSO ME…" at bounding box center [867, 395] width 1401 height 708
click at [737, 475] on div "Soporte ( Opcional )" at bounding box center [868, 477] width 907 height 15
drag, startPoint x: 528, startPoint y: 402, endPoint x: 536, endPoint y: 405, distance: 8.5
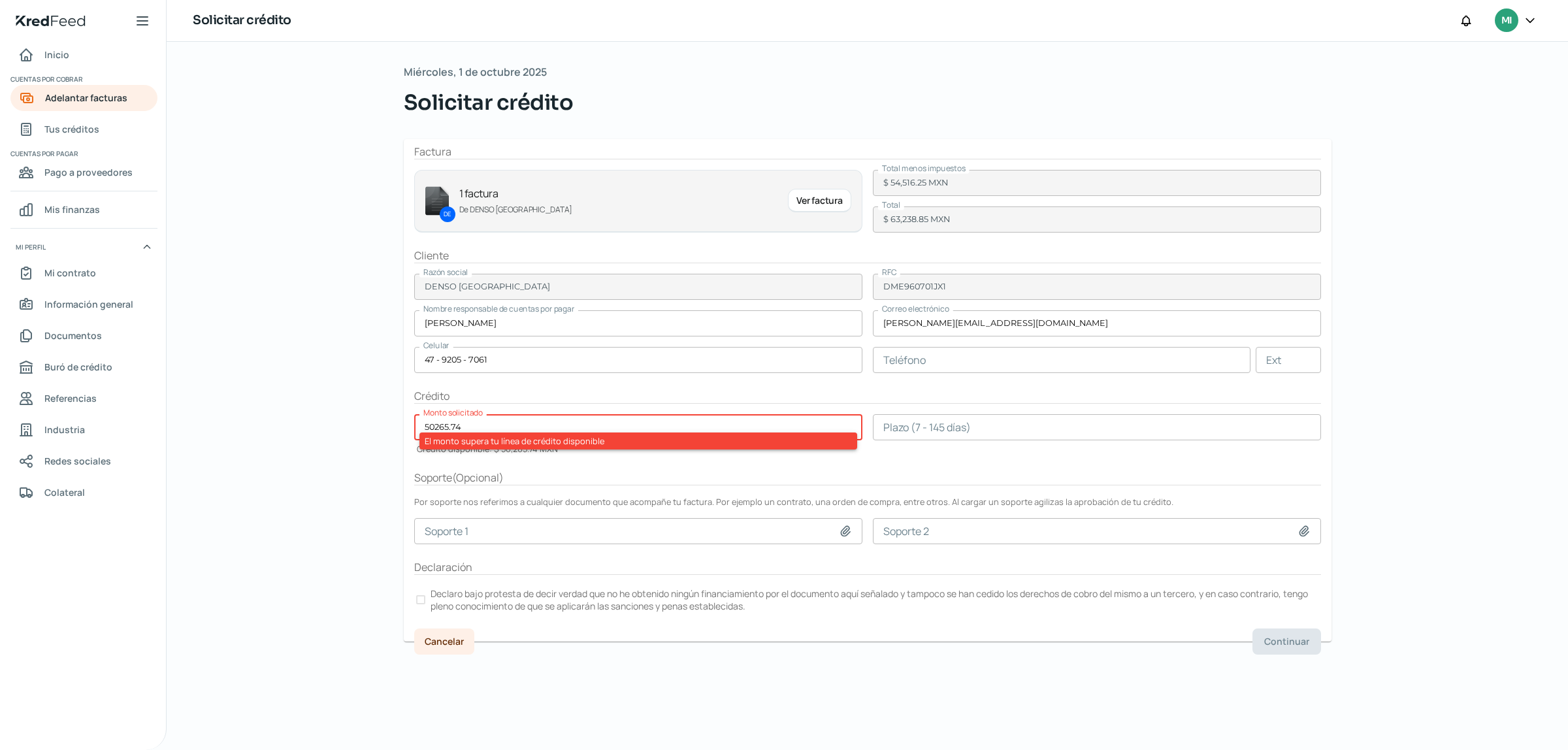
click at [535, 404] on div "Crédito" at bounding box center [868, 396] width 907 height 15
click at [517, 422] on input "50265.74" at bounding box center [638, 427] width 448 height 26
drag, startPoint x: 1114, startPoint y: 347, endPoint x: 1102, endPoint y: 355, distance: 14.4
click at [1114, 347] on input "text" at bounding box center [1062, 360] width 377 height 26
click at [772, 385] on form "Factura DE 1 factura De DENSO MEXICO Ver factura Total menos impuestos $ 54,516…" at bounding box center [867, 390] width 927 height 502
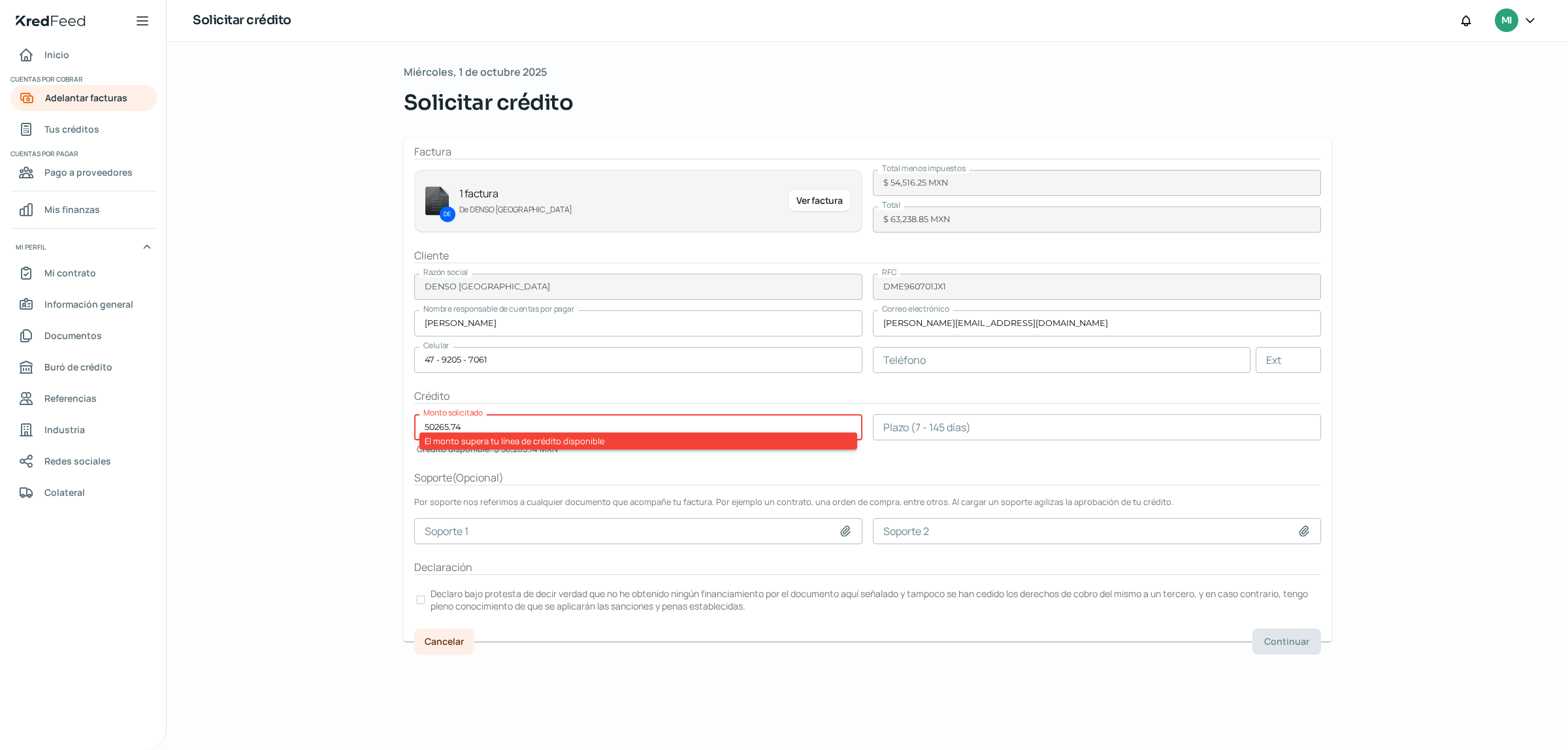
click at [520, 444] on div "El monto supera tu línea de crédito disponible" at bounding box center [638, 440] width 438 height 17
click at [559, 440] on div "El monto supera tu línea de crédito disponible" at bounding box center [638, 440] width 438 height 17
click at [632, 421] on input "50265.74" at bounding box center [638, 427] width 448 height 26
drag, startPoint x: 655, startPoint y: 420, endPoint x: 668, endPoint y: 420, distance: 13.0
click at [657, 420] on input "50265.74" at bounding box center [638, 427] width 448 height 26
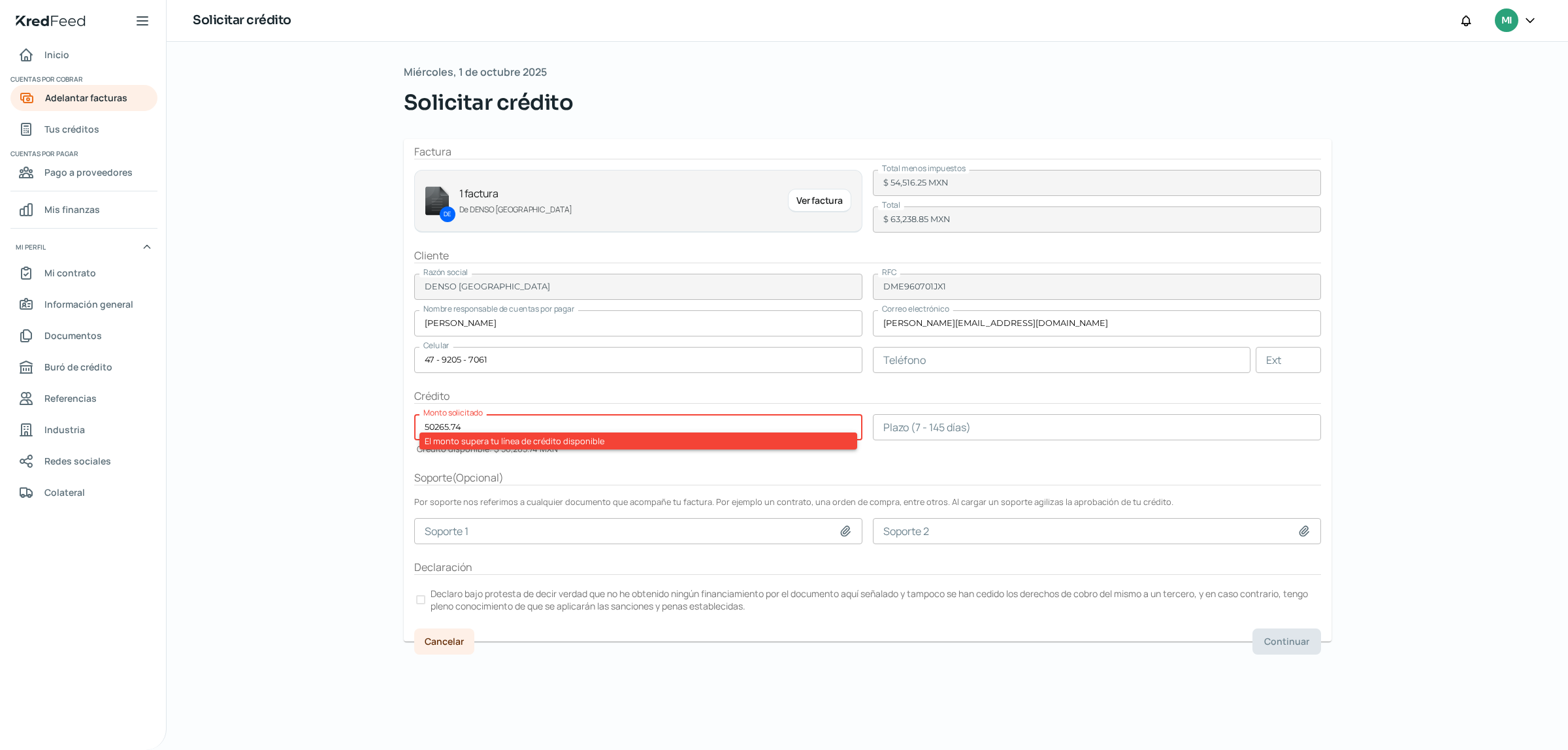
click at [988, 418] on input "number" at bounding box center [1097, 427] width 448 height 26
click at [983, 425] on input "number" at bounding box center [1097, 427] width 448 height 26
click at [651, 480] on div "Soporte ( Opcional )" at bounding box center [868, 477] width 907 height 15
drag, startPoint x: 419, startPoint y: 424, endPoint x: 347, endPoint y: 425, distance: 72.0
click at [347, 425] on div "Miércoles, 1 de octubre 2025 Solicitar crédito Factura DE 1 factura De DENSO ME…" at bounding box center [867, 395] width 1401 height 708
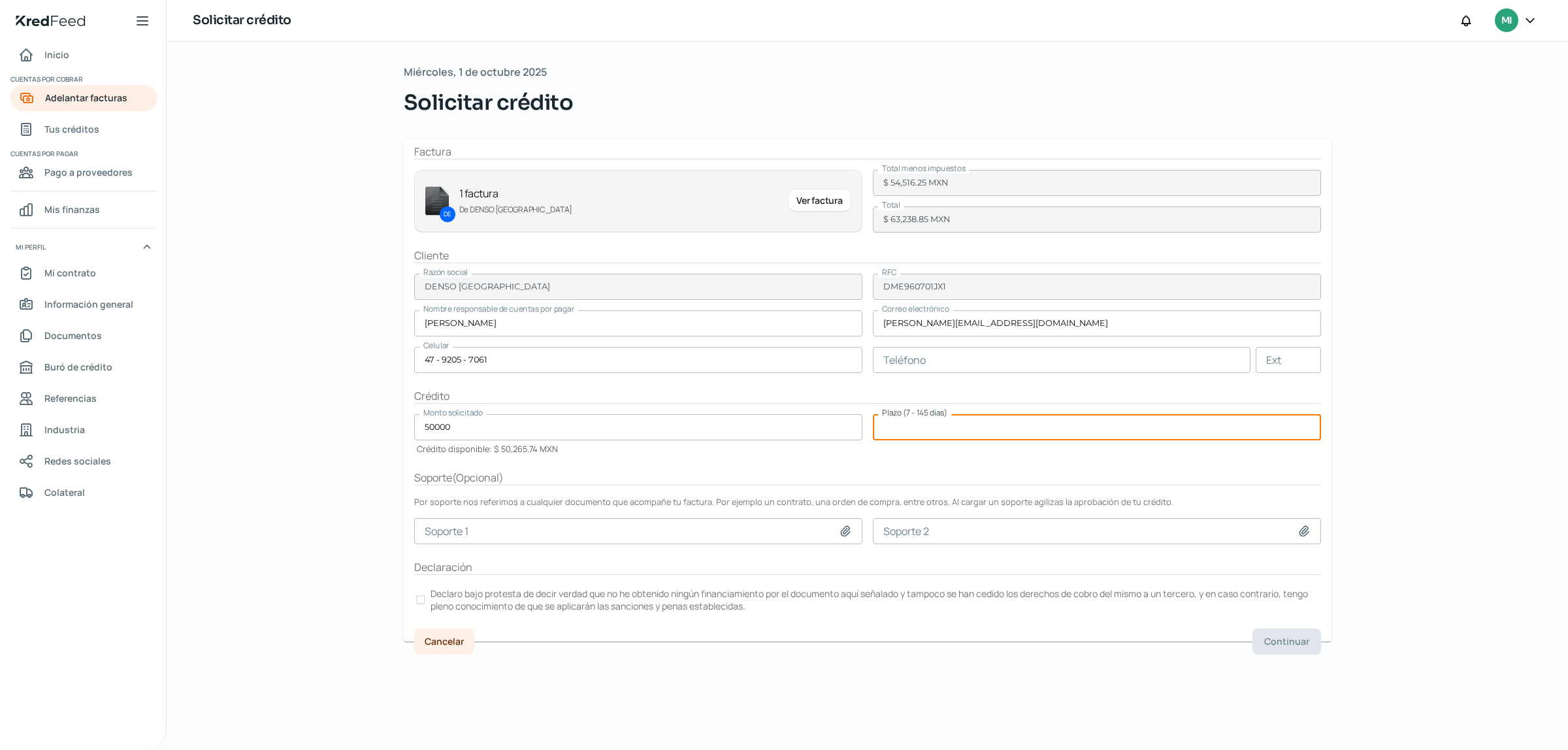
click at [933, 423] on input "number" at bounding box center [1097, 427] width 448 height 26
click at [557, 426] on input "50000" at bounding box center [638, 427] width 448 height 26
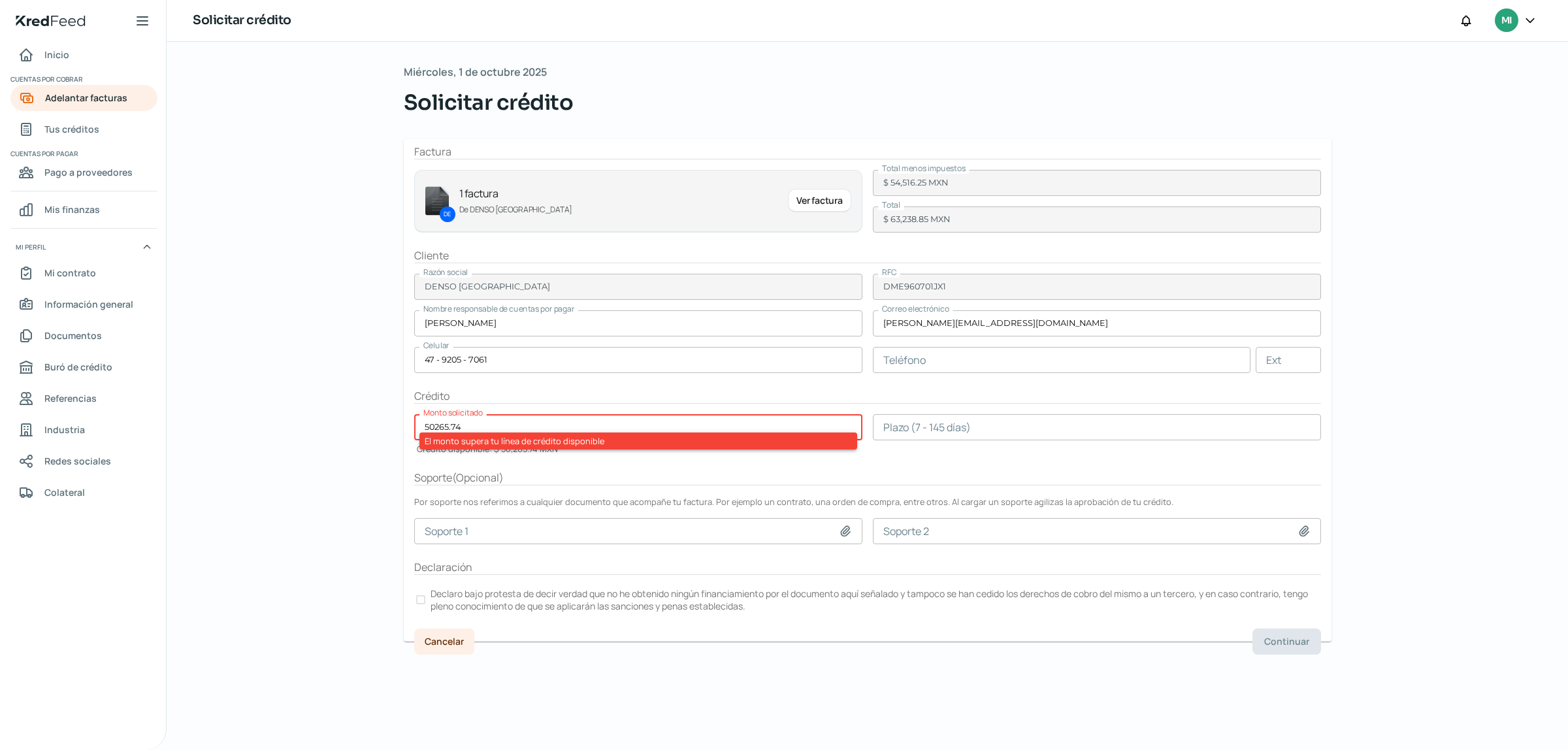
click at [726, 471] on div "Soporte ( Opcional )" at bounding box center [868, 477] width 907 height 15
click at [500, 422] on input "50265.74" at bounding box center [638, 427] width 448 height 26
type input "50000"
click at [664, 471] on div "Soporte ( Opcional )" at bounding box center [868, 477] width 907 height 15
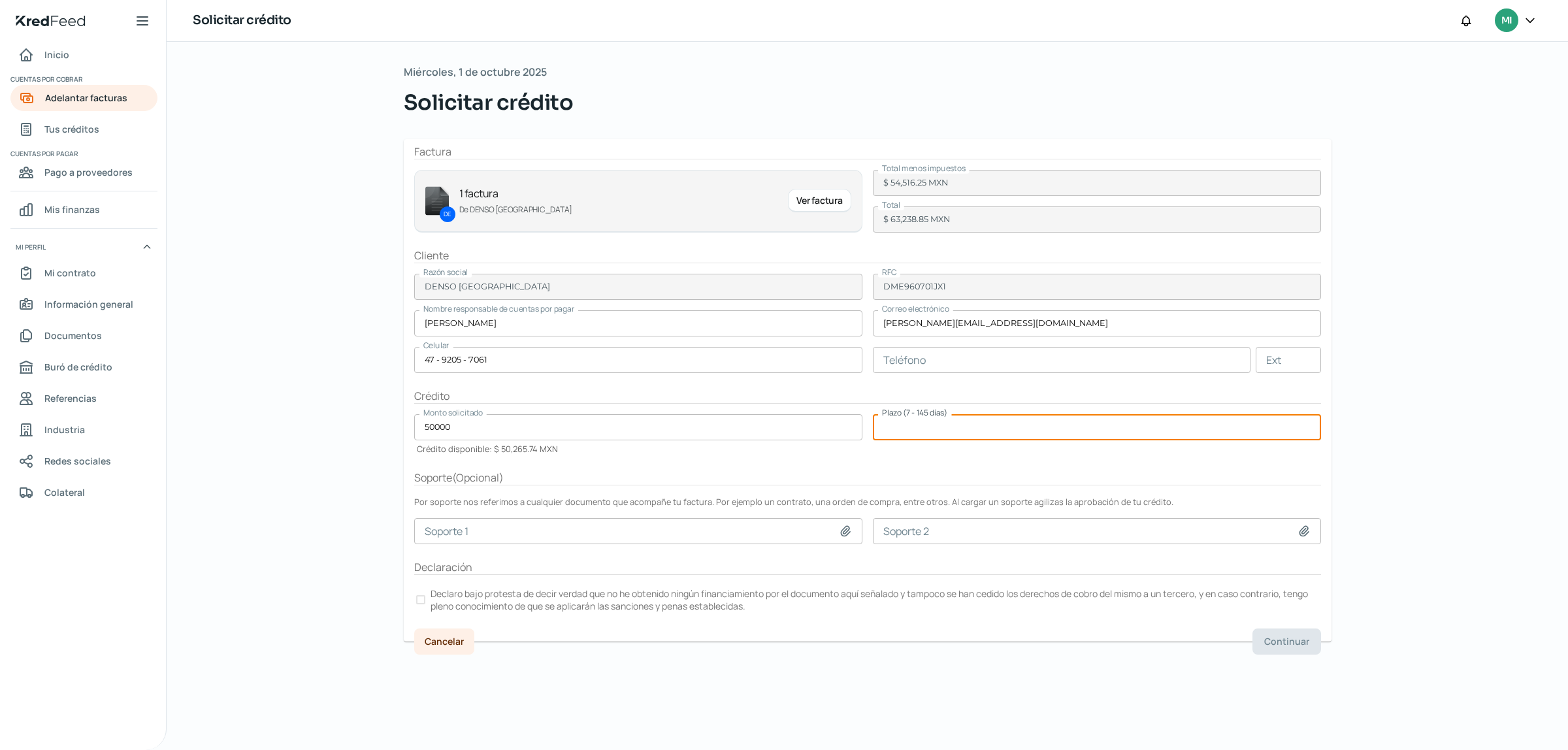
click at [1008, 440] on input "number" at bounding box center [1097, 427] width 448 height 26
type input "3"
type input "35"
click at [590, 523] on input at bounding box center [638, 530] width 448 height 26
type input "C:\fakepath\740229 DENSO.pdf"
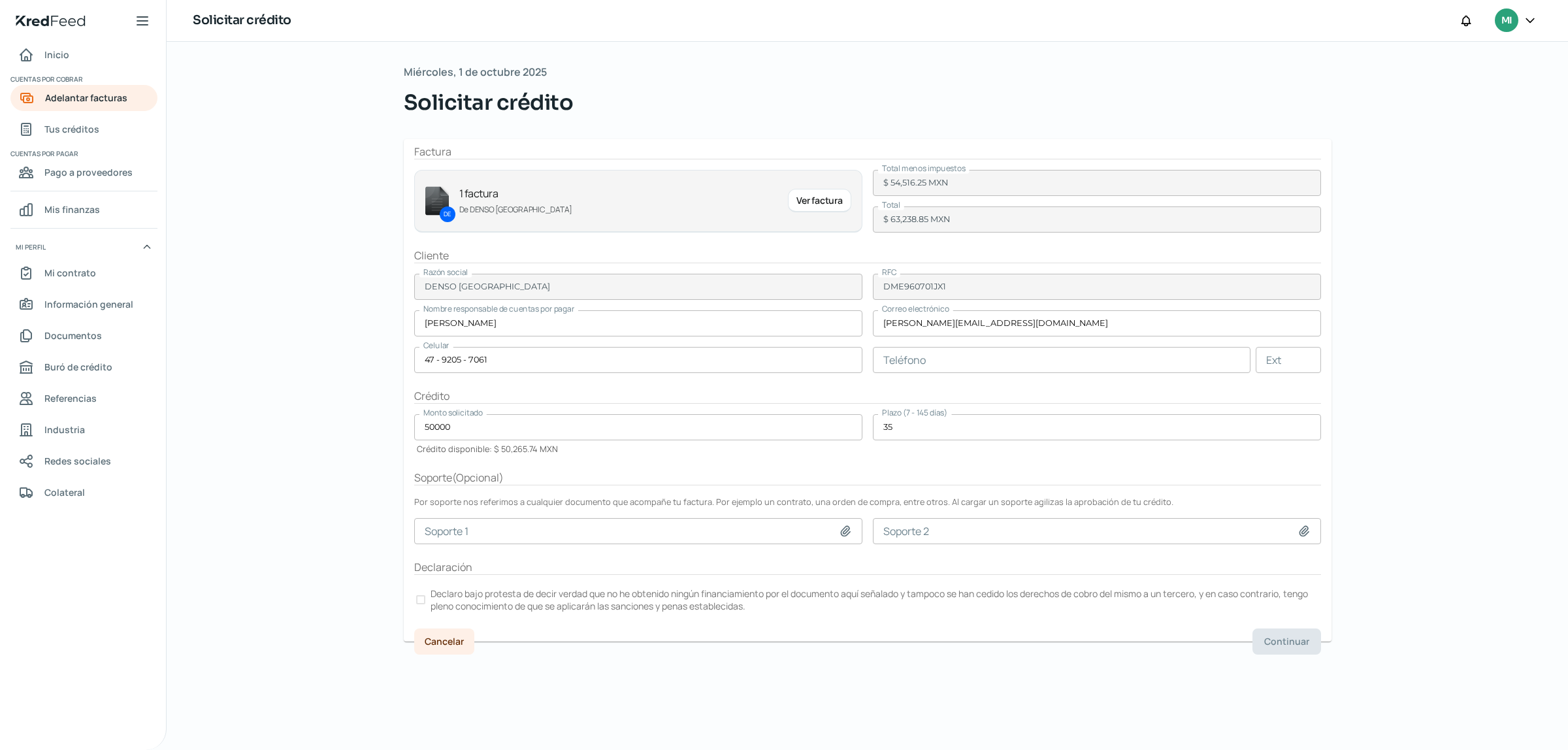
type input "740229 DENSO.pdf"
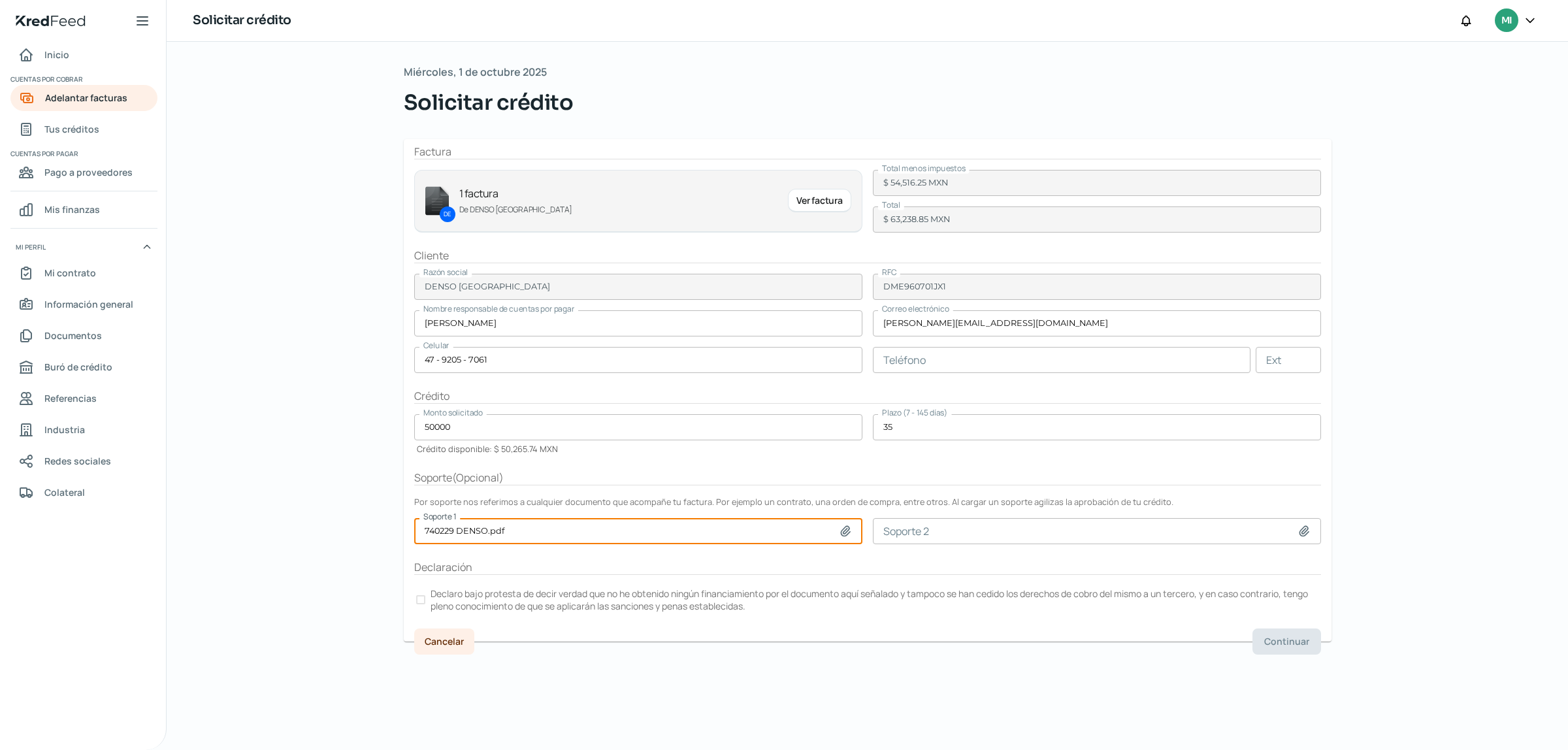
click at [423, 604] on div at bounding box center [421, 600] width 9 height 9
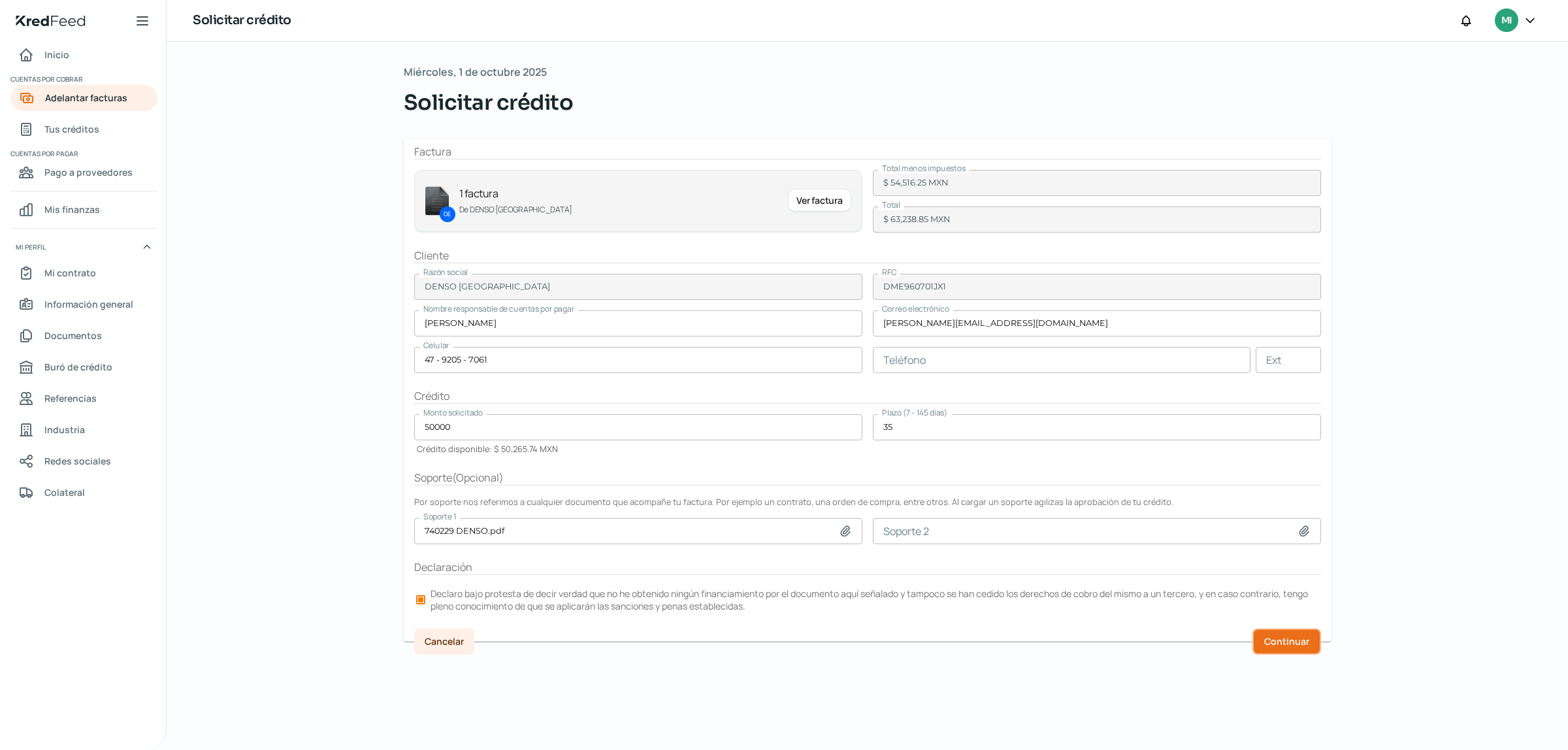
click at [1281, 630] on button "Continuar" at bounding box center [1287, 641] width 68 height 26
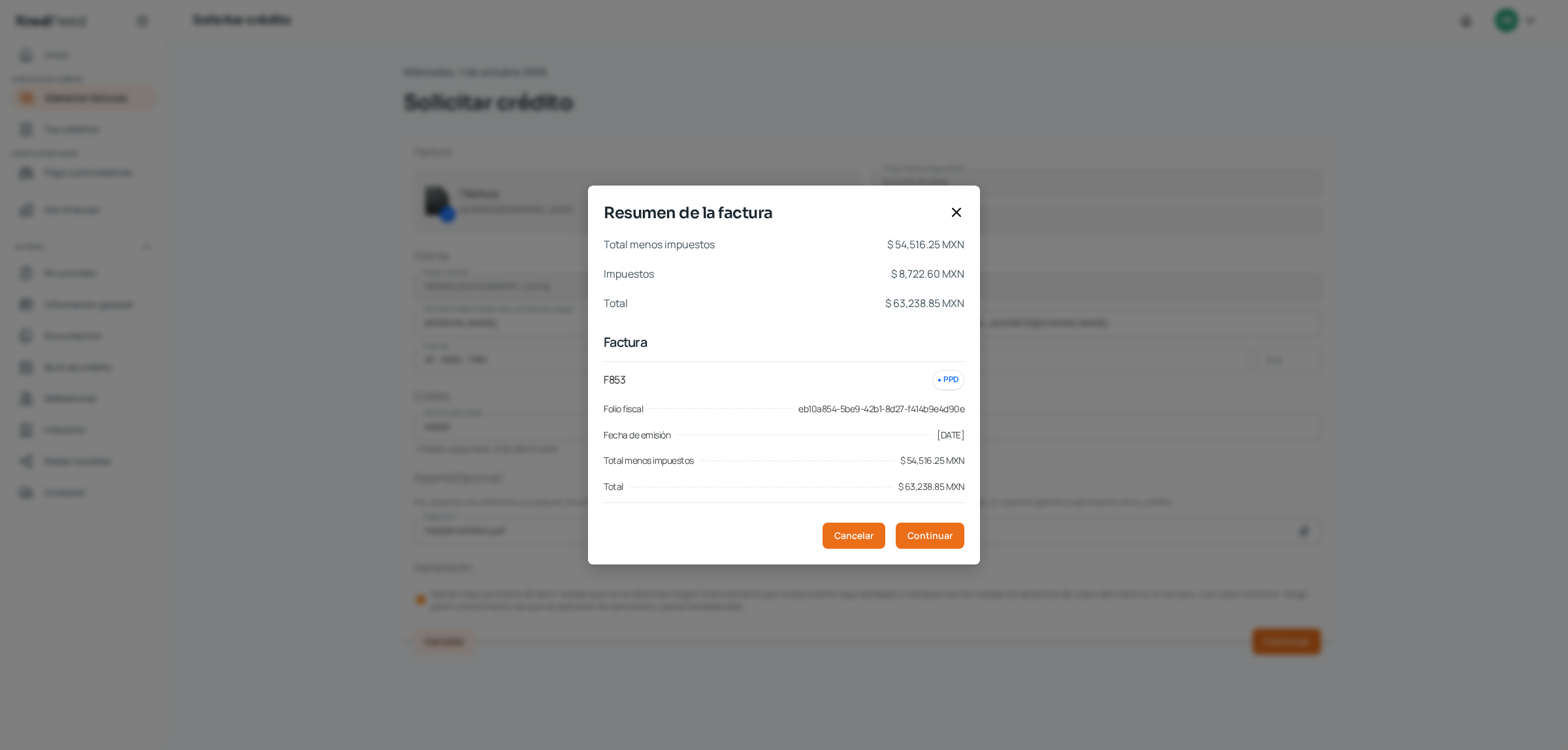
click at [957, 207] on icon at bounding box center [956, 212] width 15 height 15
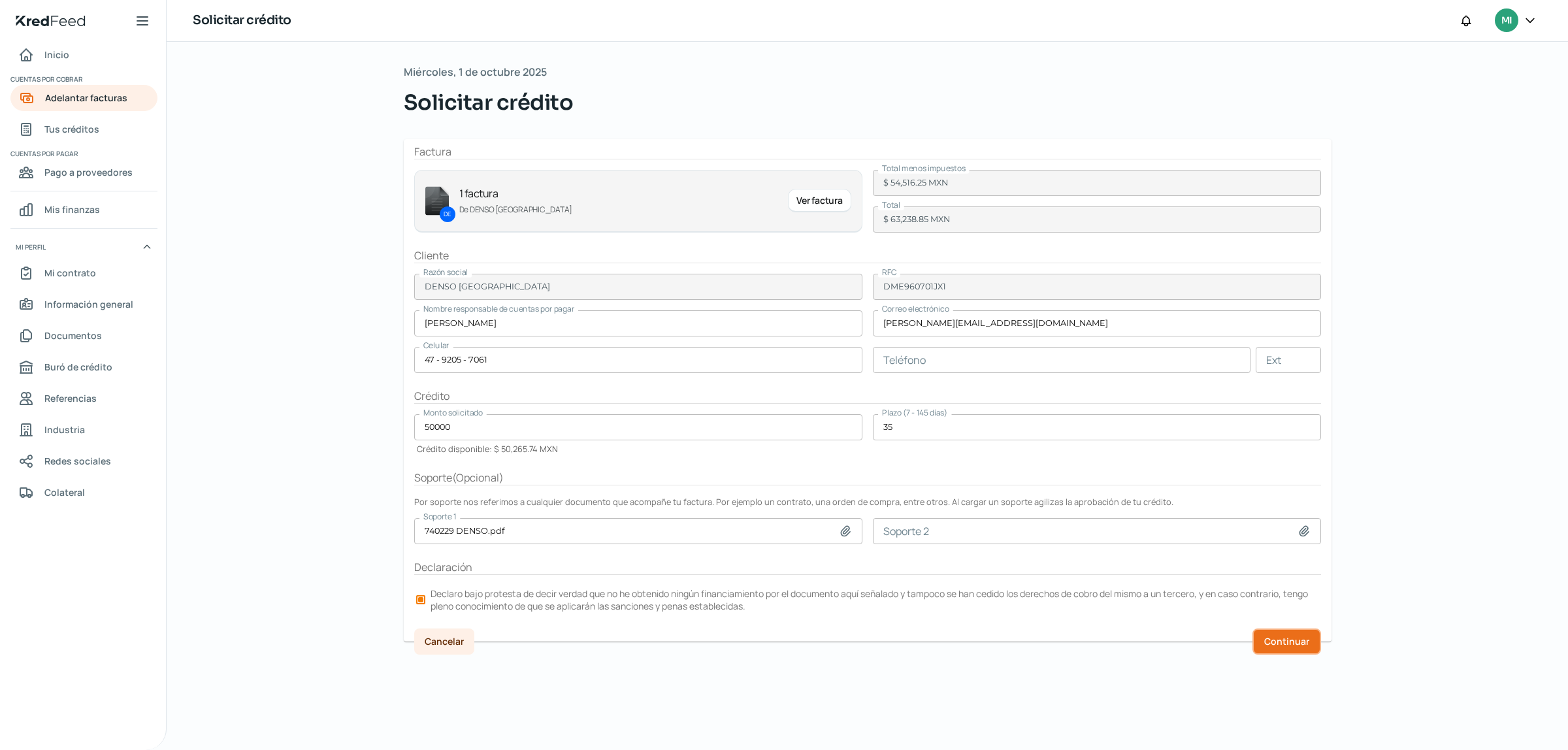
click at [1274, 646] on span "Continuar" at bounding box center [1286, 641] width 45 height 9
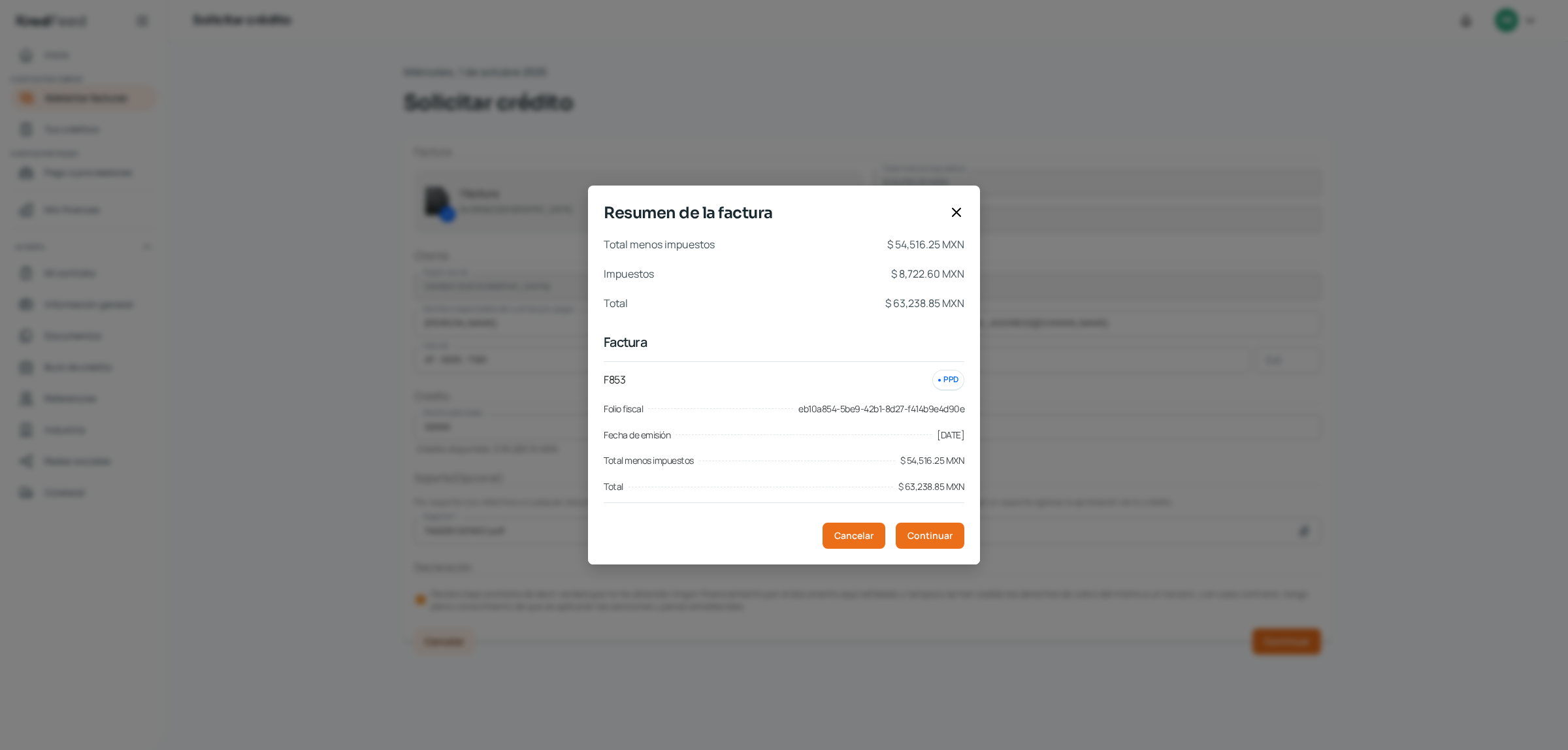
click at [749, 494] on div "Total $ 63,238.85 MXN" at bounding box center [784, 486] width 361 height 15
click at [923, 529] on button "Continuar" at bounding box center [930, 535] width 68 height 26
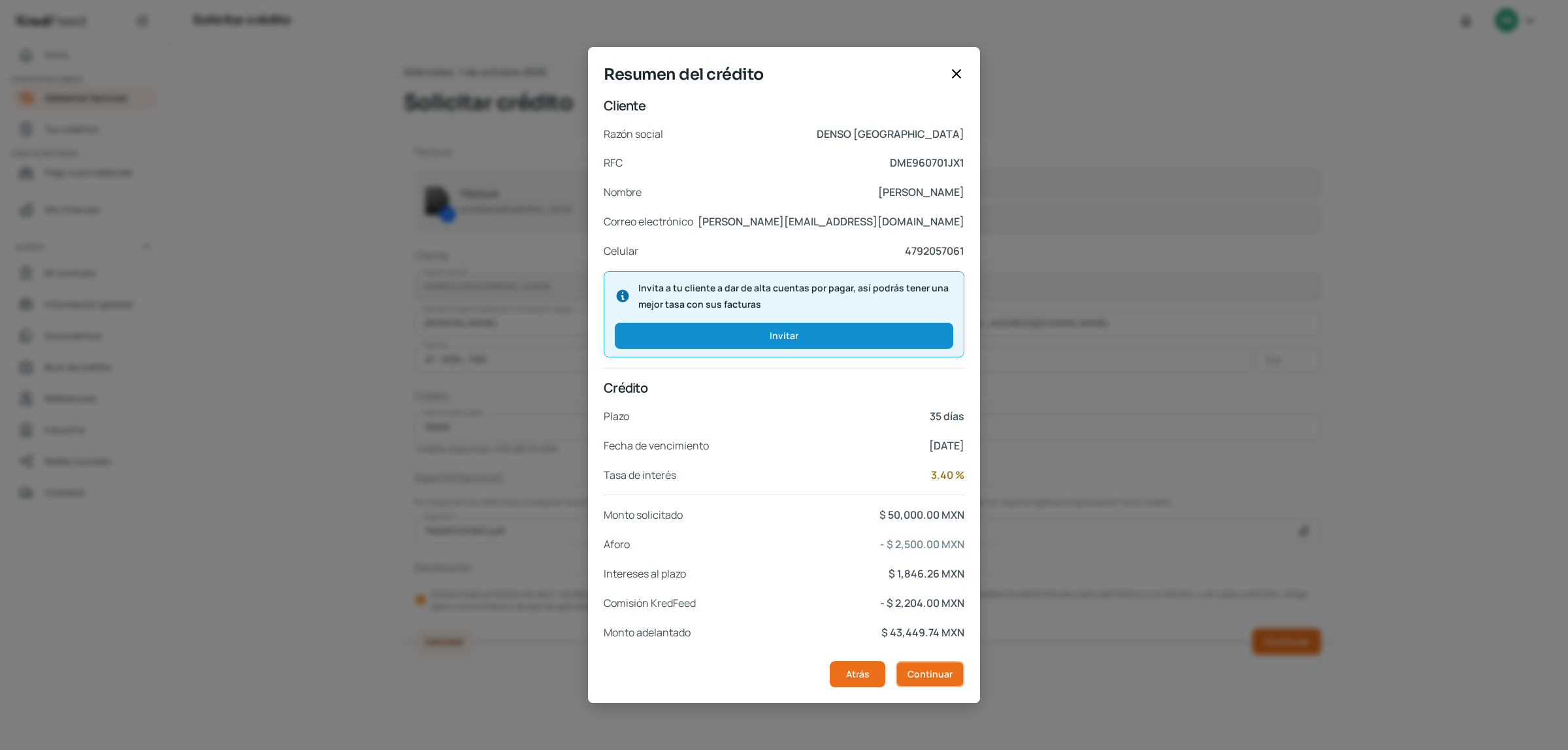
click at [928, 677] on span "Continuar" at bounding box center [929, 674] width 45 height 9
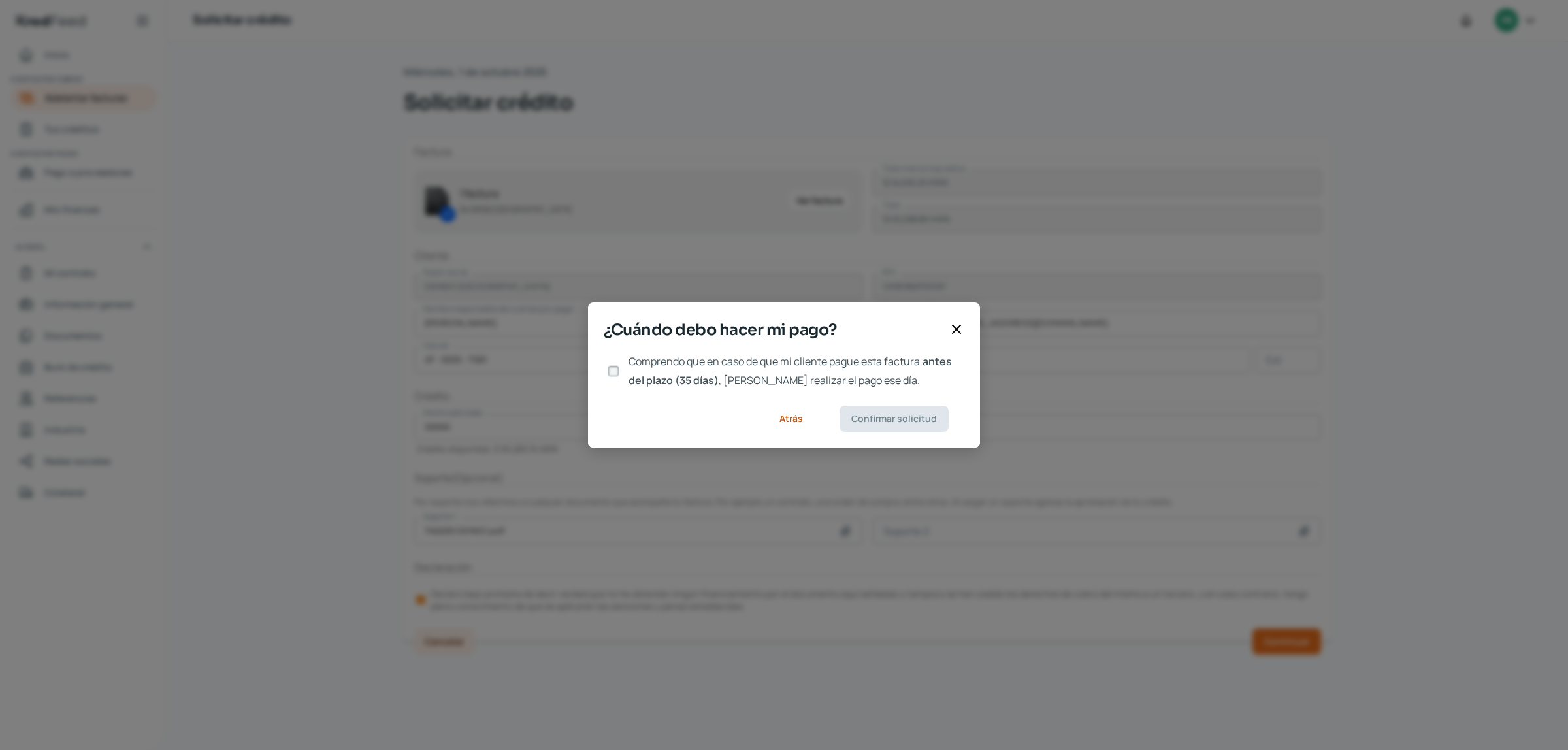
click at [614, 370] on input "Comprendo que en caso de que mi cliente pague esta factura antes del plazo (35 …" at bounding box center [614, 371] width 12 height 12
checkbox input "true"
click at [898, 421] on span "Confirmar solicitud" at bounding box center [893, 419] width 85 height 9
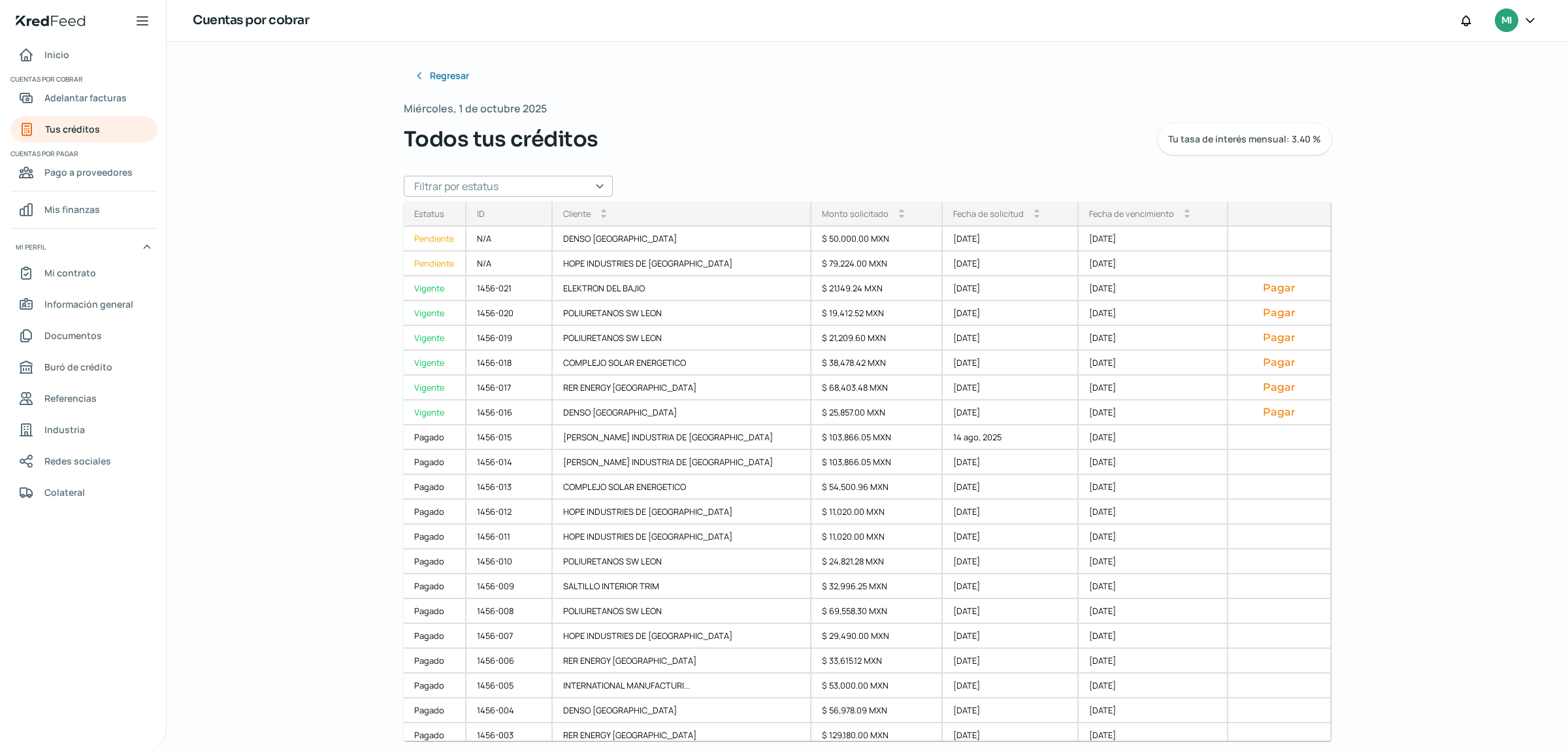
click at [684, 93] on div "Regresar Miércoles, 1 de octubre 2025 Todos tus créditos Tu tasa de interés men…" at bounding box center [867, 356] width 927 height 587
